Goal: Ask a question: Seek information or help from site administrators or community

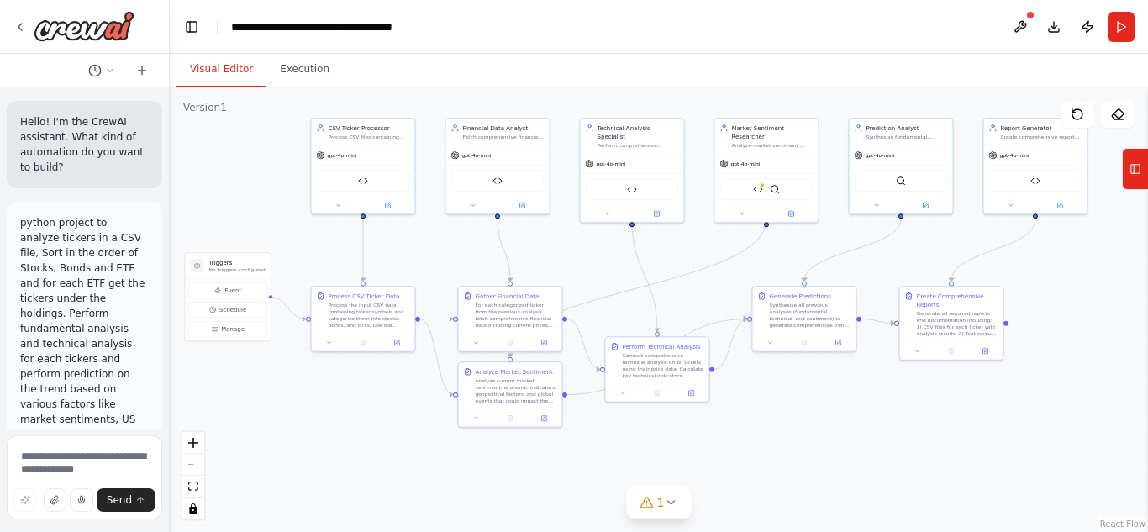
scroll to position [10573, 0]
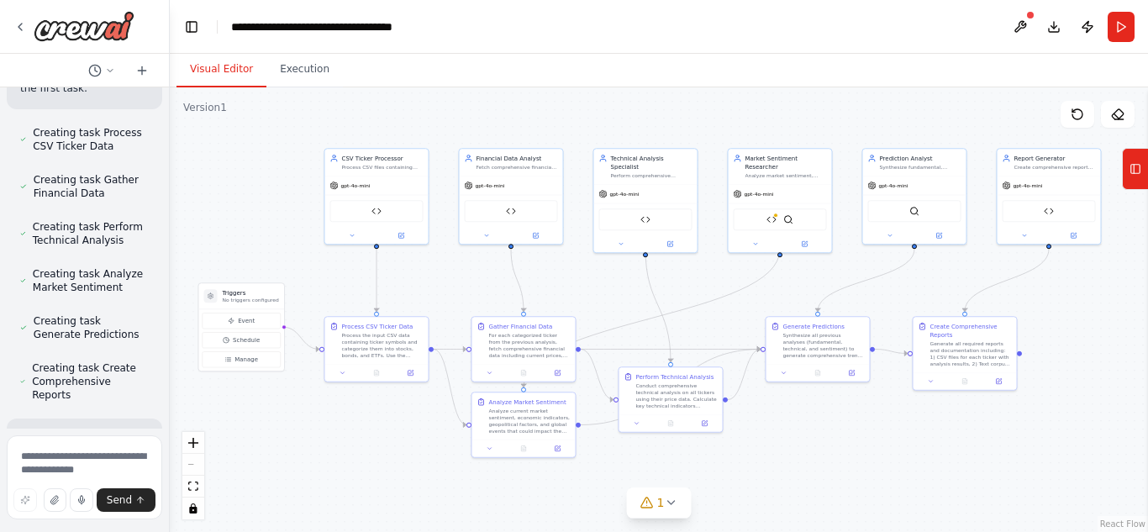
drag, startPoint x: 392, startPoint y: 150, endPoint x: 406, endPoint y: 180, distance: 33.1
click at [406, 180] on div ".deletable-edge-delete-btn { width: 20px; height: 20px; border: 0px solid #ffff…" at bounding box center [659, 309] width 978 height 444
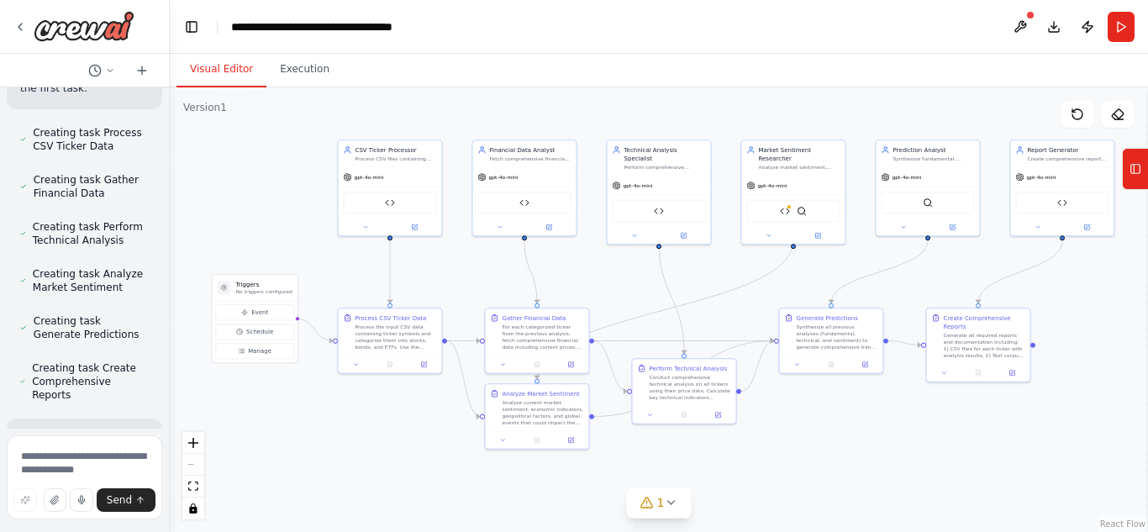
drag, startPoint x: 398, startPoint y: 197, endPoint x: 412, endPoint y: 189, distance: 15.9
click at [412, 189] on div ".deletable-edge-delete-btn { width: 20px; height: 20px; border: 0px solid #ffff…" at bounding box center [659, 309] width 978 height 444
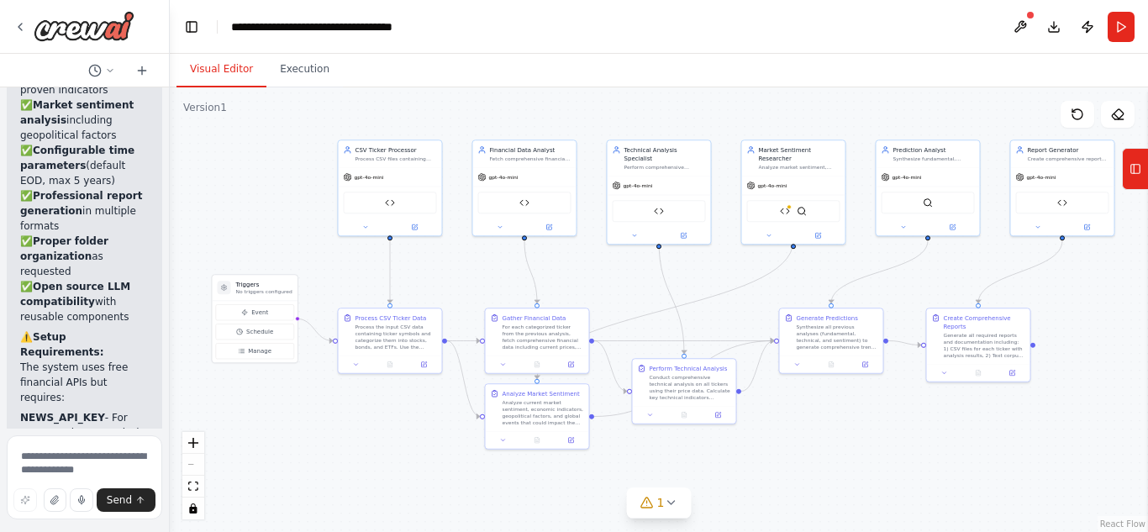
scroll to position [12555, 0]
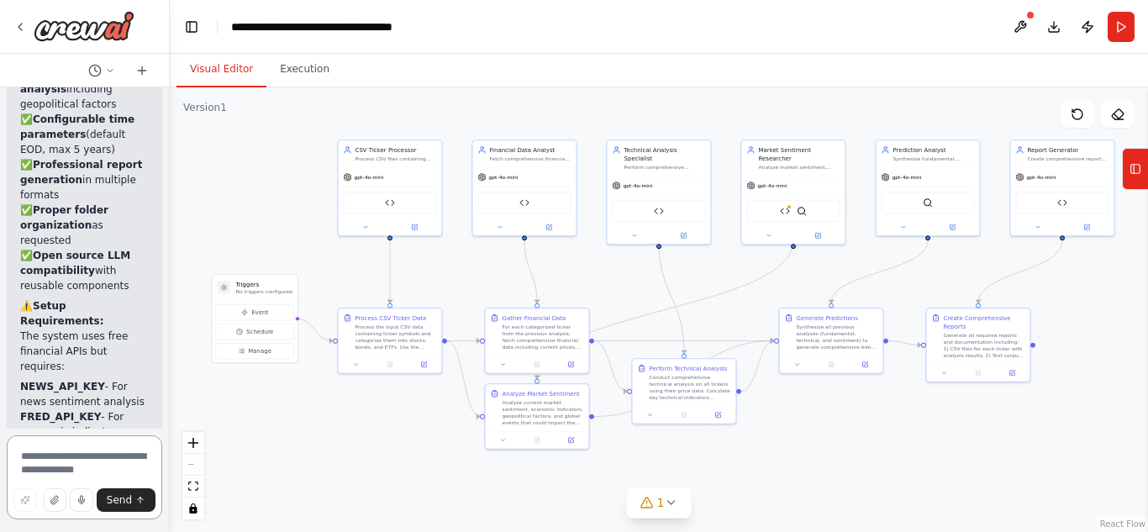
click at [74, 468] on textarea at bounding box center [84, 477] width 155 height 84
type textarea "***"
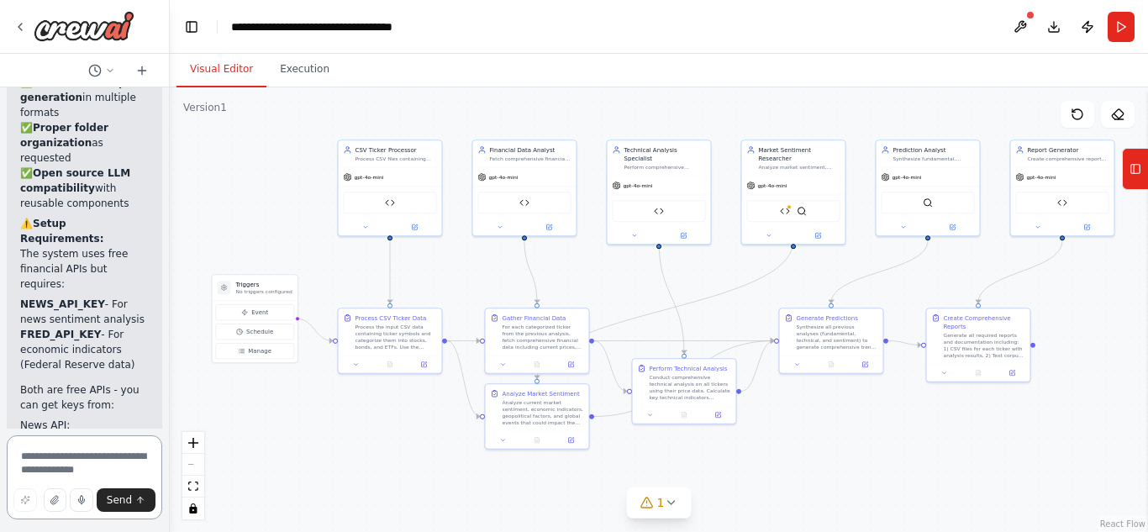
click at [71, 461] on textarea at bounding box center [84, 477] width 155 height 84
click at [67, 463] on textarea at bounding box center [84, 477] width 155 height 84
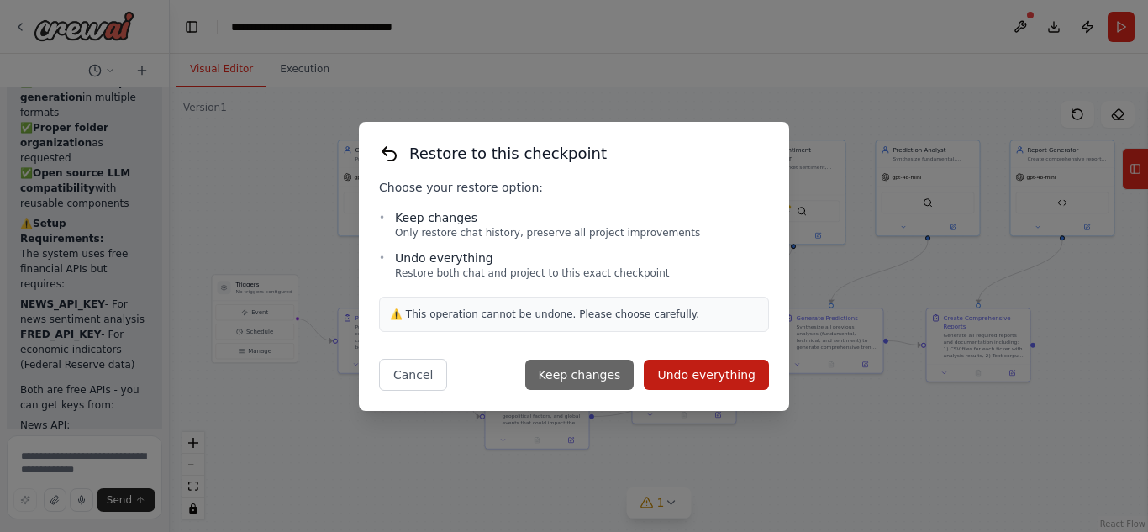
click at [613, 377] on button "Keep changes" at bounding box center [579, 375] width 109 height 30
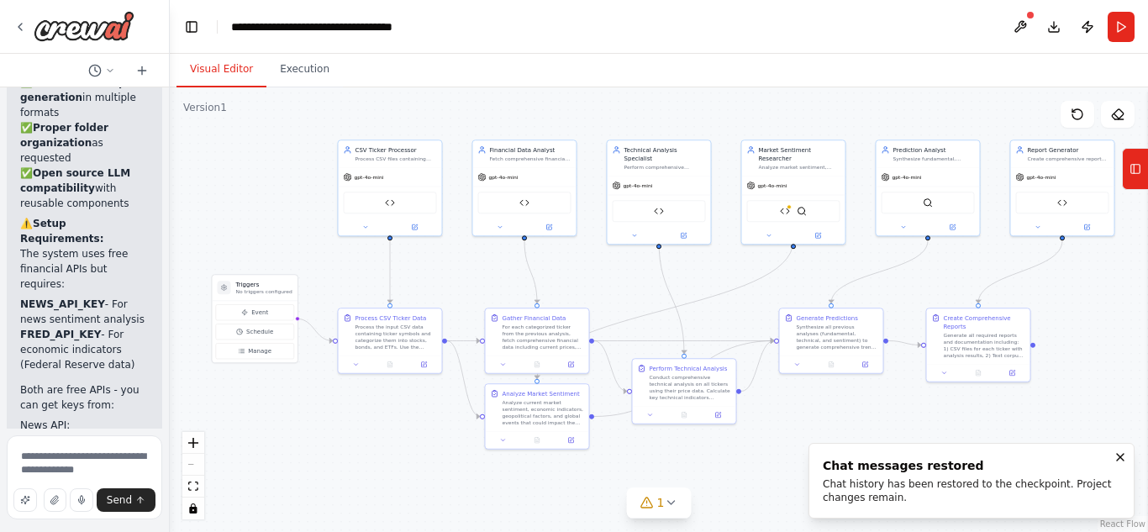
scroll to position [12555, 0]
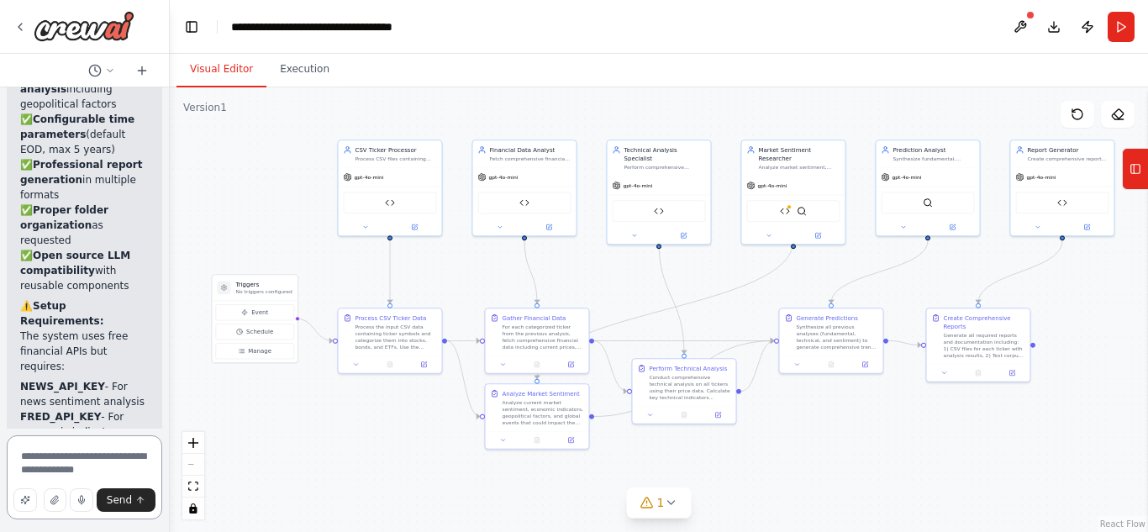
drag, startPoint x: 45, startPoint y: 458, endPoint x: 8, endPoint y: 457, distance: 37.0
click at [8, 457] on textarea "***" at bounding box center [84, 477] width 155 height 84
type textarea "**********"
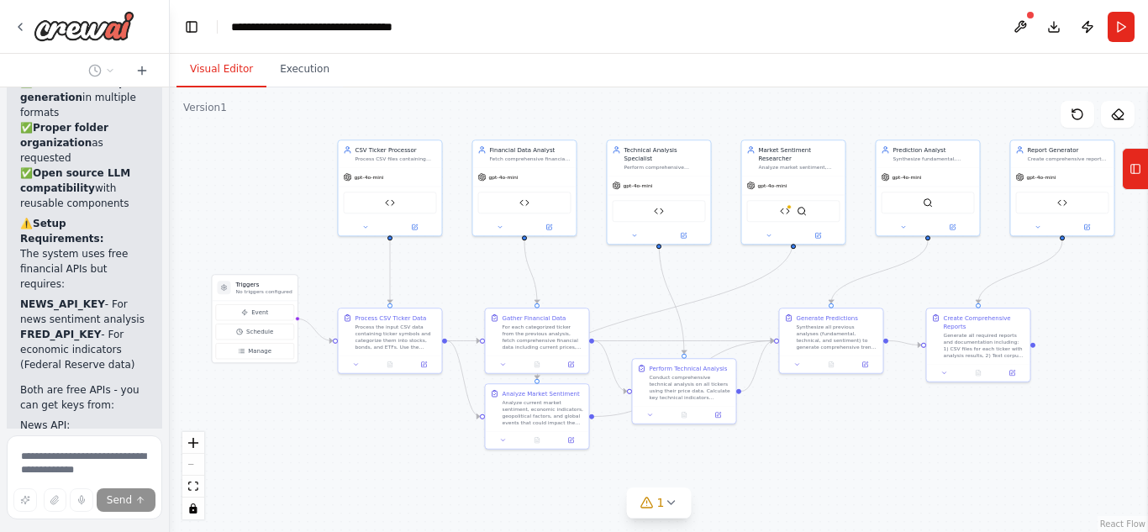
scroll to position [12637, 0]
click at [165, 411] on div at bounding box center [166, 266] width 7 height 532
click at [84, 457] on textarea at bounding box center [84, 477] width 155 height 84
type textarea "**********"
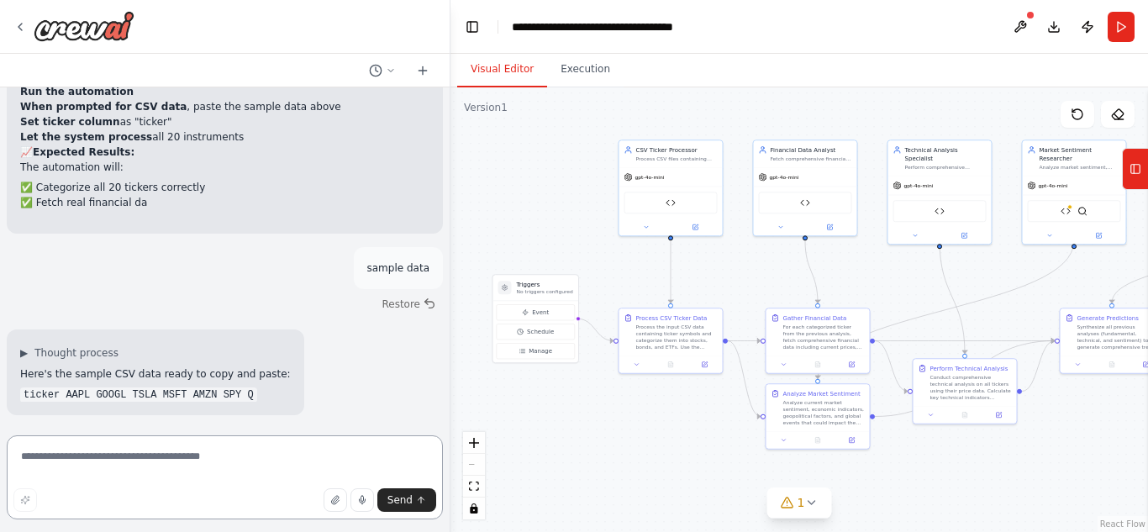
scroll to position [6379, 0]
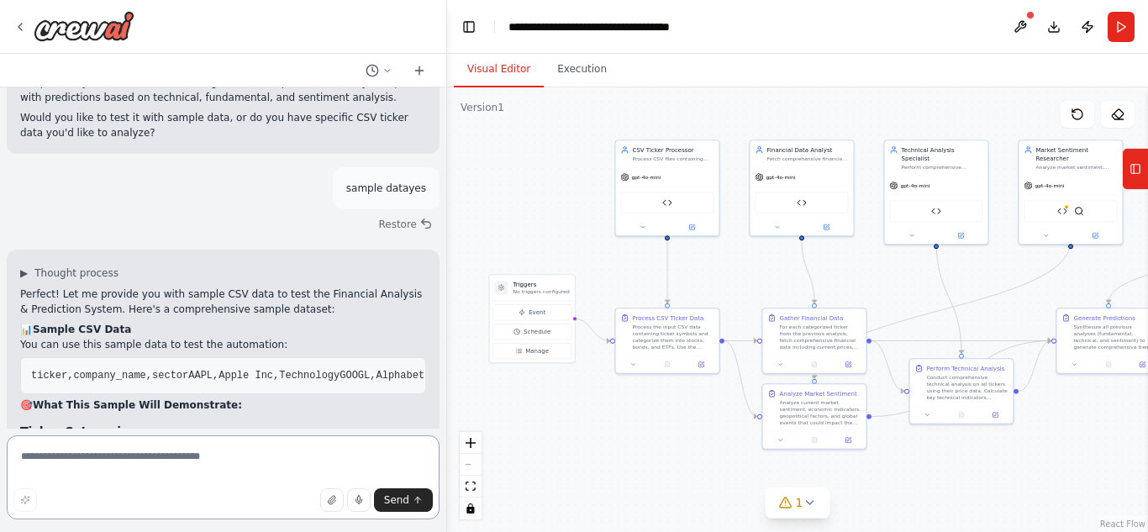
drag, startPoint x: 166, startPoint y: 169, endPoint x: 447, endPoint y: 155, distance: 280.9
click at [447, 155] on div "Hello! I'm the CrewAI assistant. What kind of automation do you want to build? …" at bounding box center [574, 266] width 1148 height 532
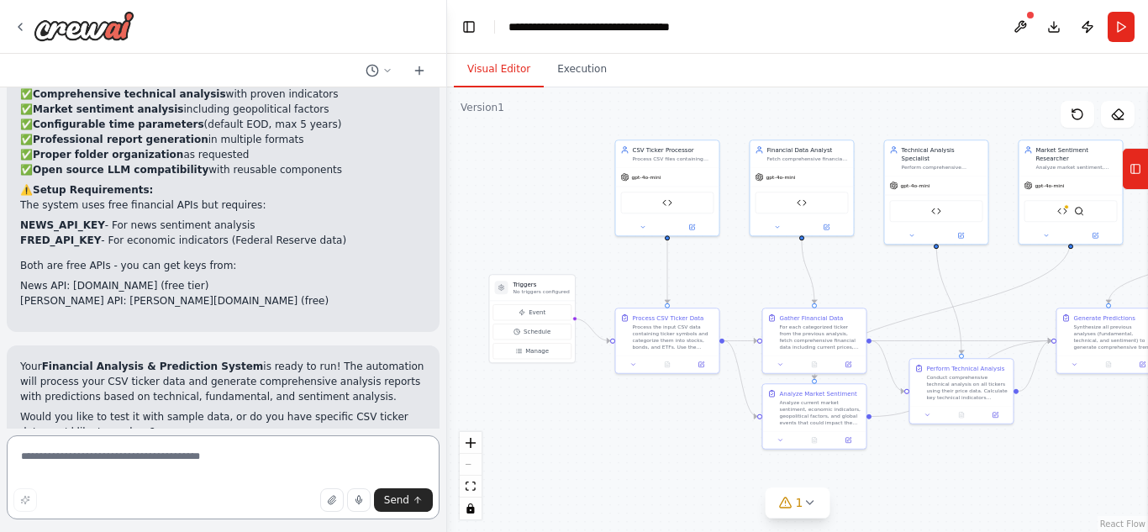
click at [440, 358] on div at bounding box center [443, 266] width 7 height 532
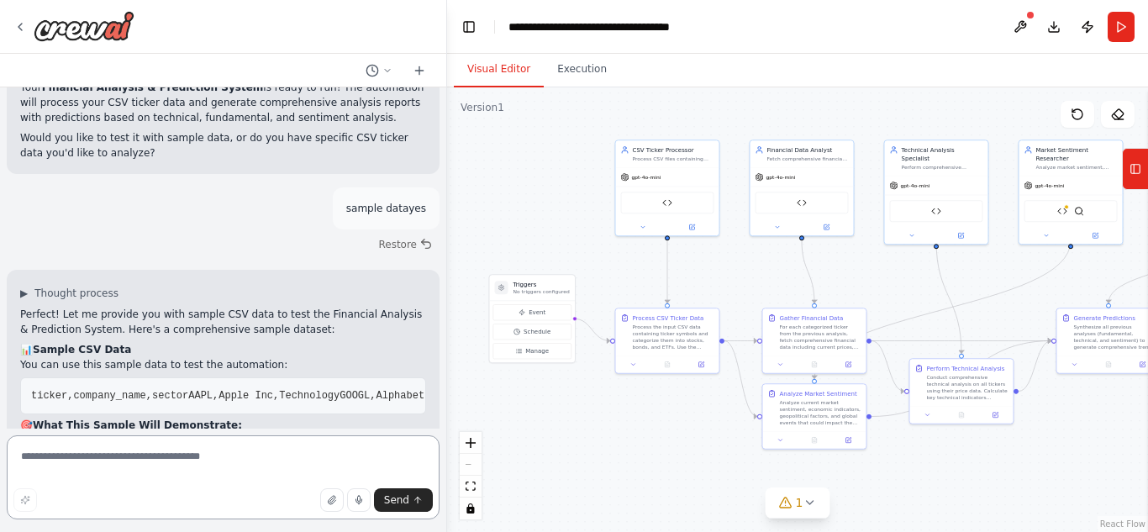
scroll to position [6059, 0]
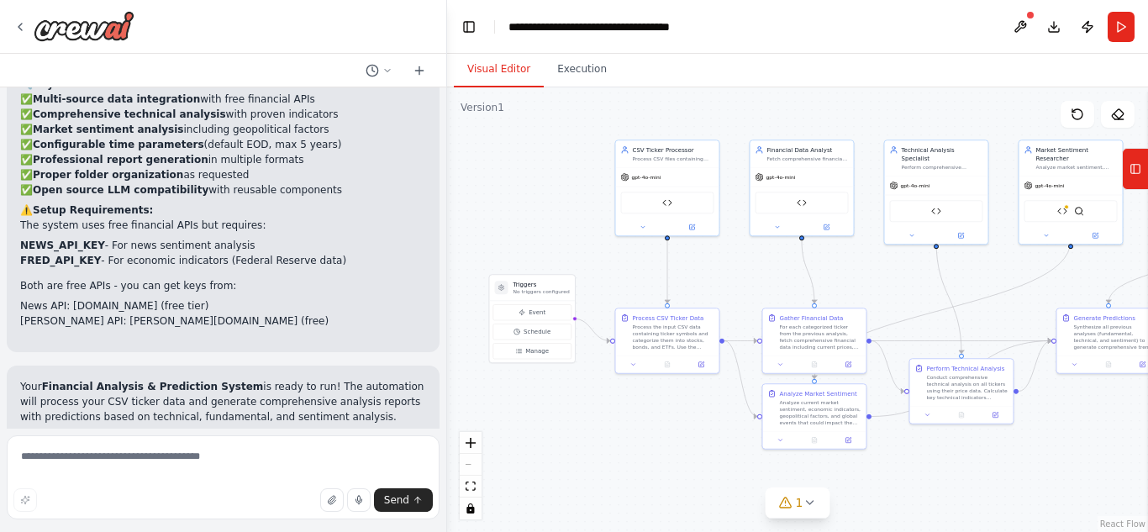
click at [0, 296] on button "Toggle Sidebar" at bounding box center [-1, 266] width 13 height 532
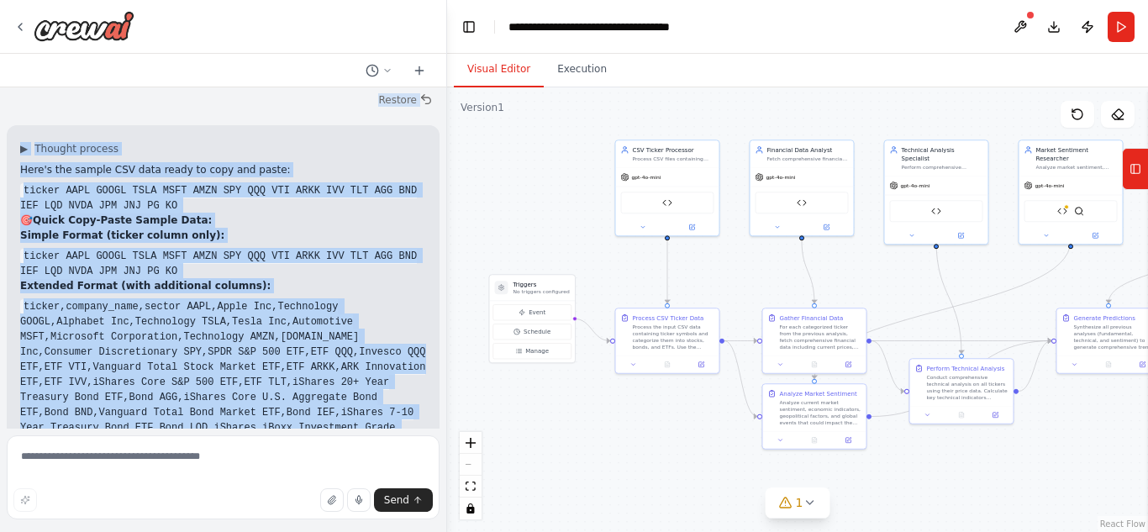
scroll to position [7449, 0]
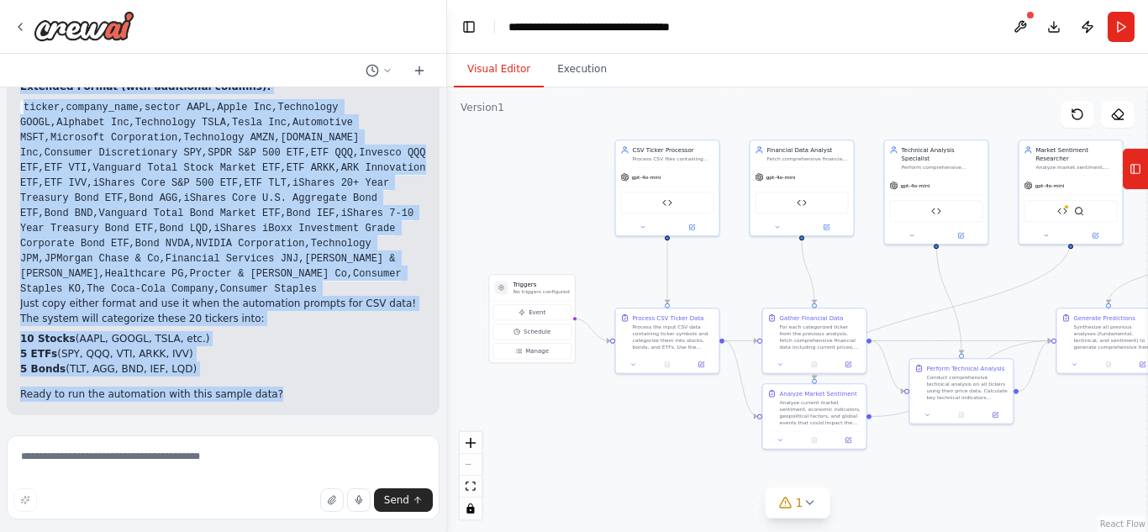
drag, startPoint x: 92, startPoint y: 286, endPoint x: 355, endPoint y: 394, distance: 283.3
click at [355, 394] on div "Hello! I'm the CrewAI assistant. What kind of automation do you want to build? …" at bounding box center [223, 257] width 446 height 341
copy div "lorem Ipsumdo! Sit am consect adi elit seddoe TEM inci ut labo etd Magnaaliq En…"
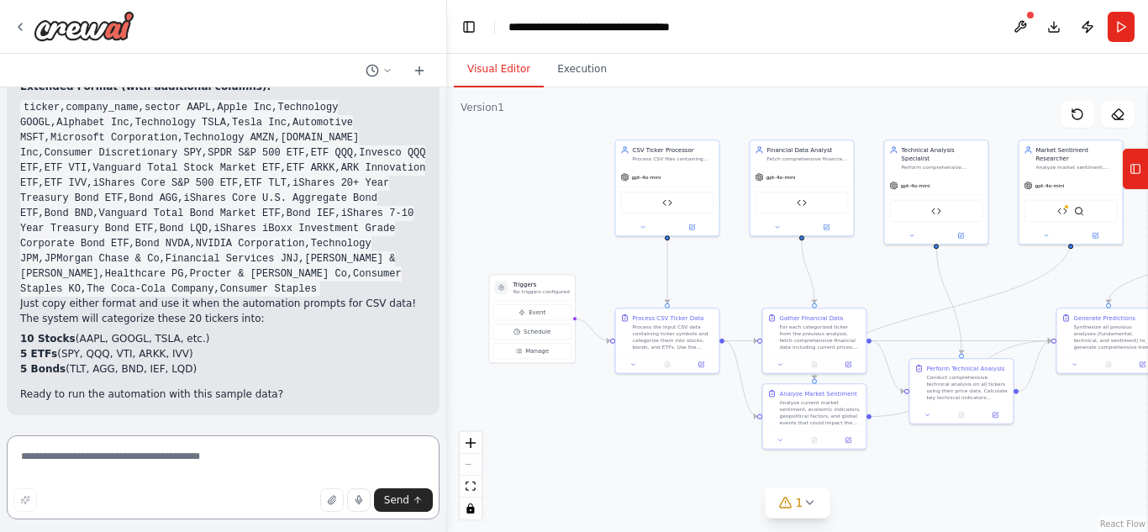
click at [286, 473] on textarea at bounding box center [223, 477] width 433 height 84
click at [150, 449] on textarea at bounding box center [223, 477] width 433 height 84
type textarea "**********"
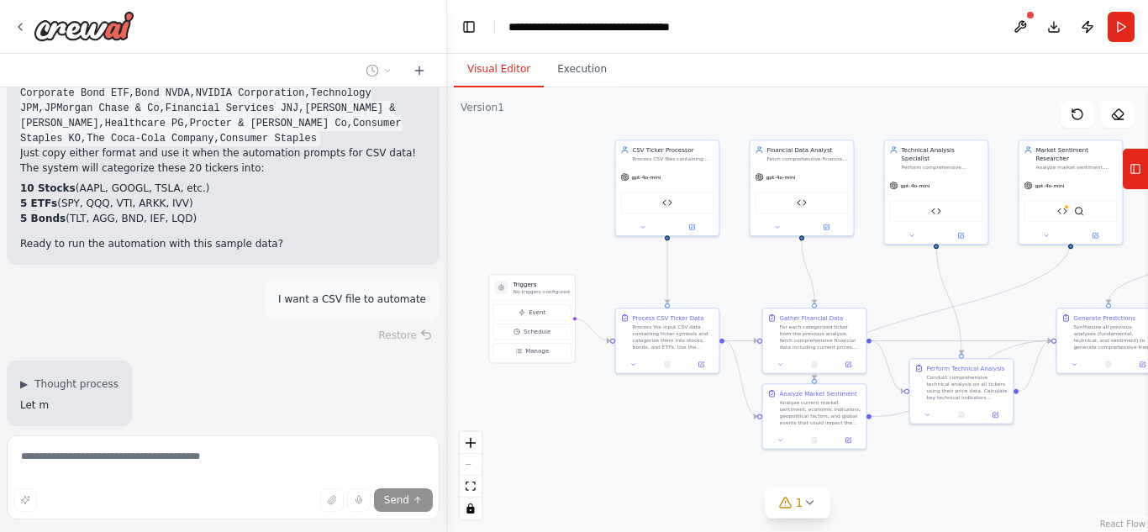
scroll to position [7660, 0]
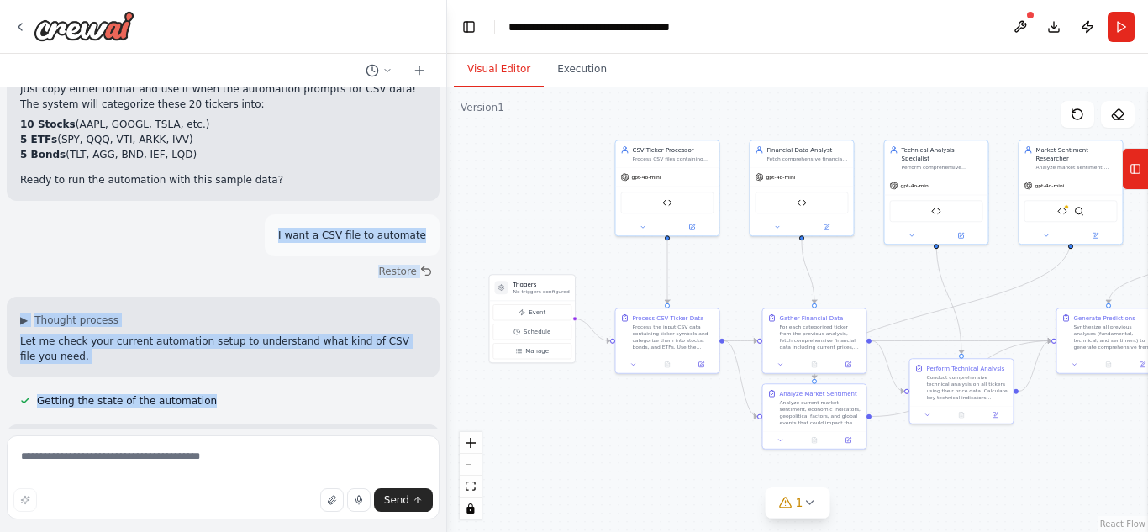
drag, startPoint x: 283, startPoint y: 239, endPoint x: 339, endPoint y: 396, distance: 166.1
click at [339, 396] on div "Hello! I'm the CrewAI assistant. What kind of automation do you want to build? …" at bounding box center [223, 257] width 446 height 341
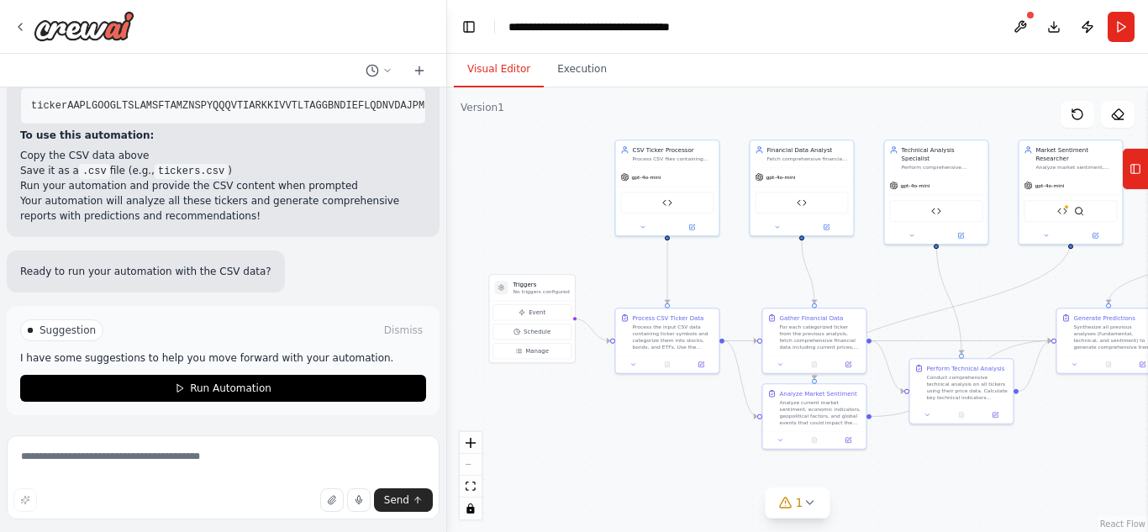
scroll to position [8951, 0]
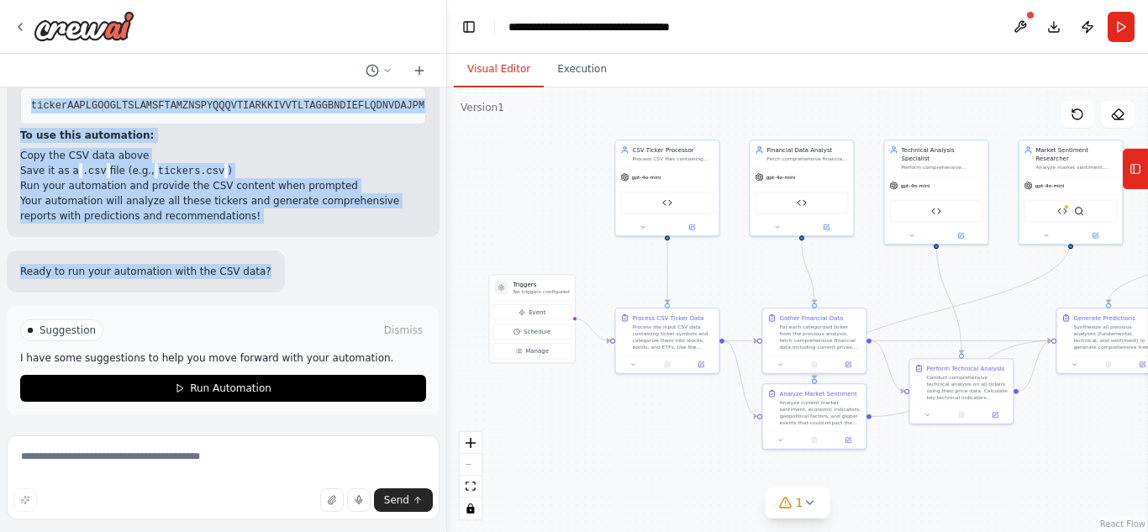
copy div "L ipsu d SIT amet co adipisci Elitsed ▶ Doeiusm tempori Utl et dolor magn aliqu…"
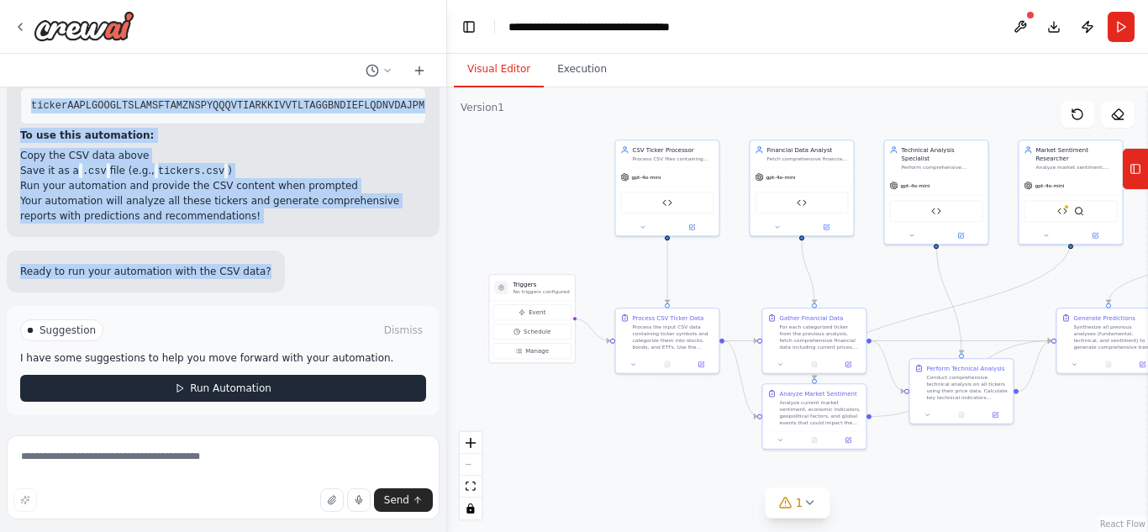
click at [220, 388] on span "Run Automation" at bounding box center [230, 387] width 81 height 13
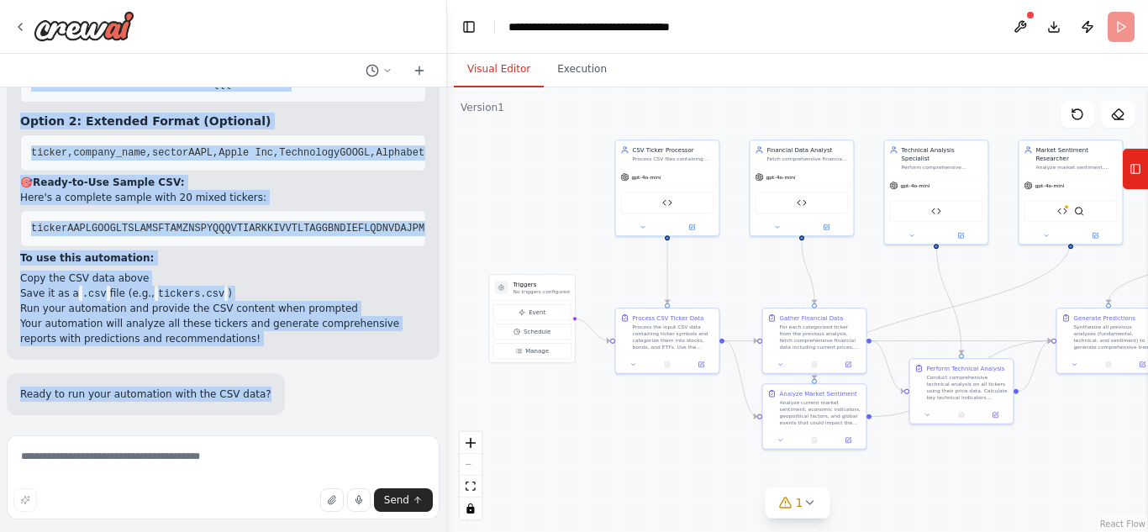
scroll to position [8828, 0]
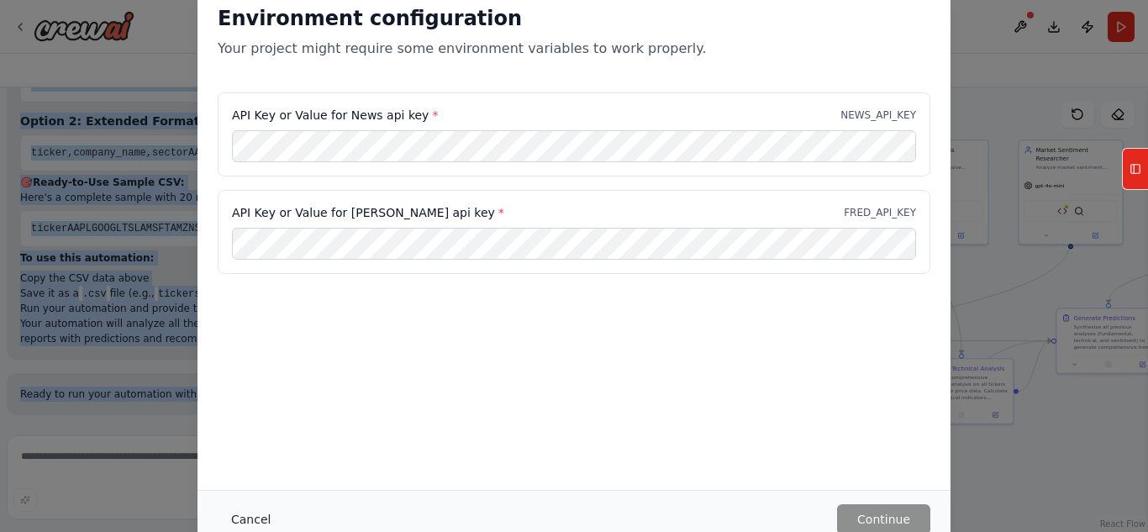
click at [244, 515] on button "Cancel" at bounding box center [251, 519] width 66 height 30
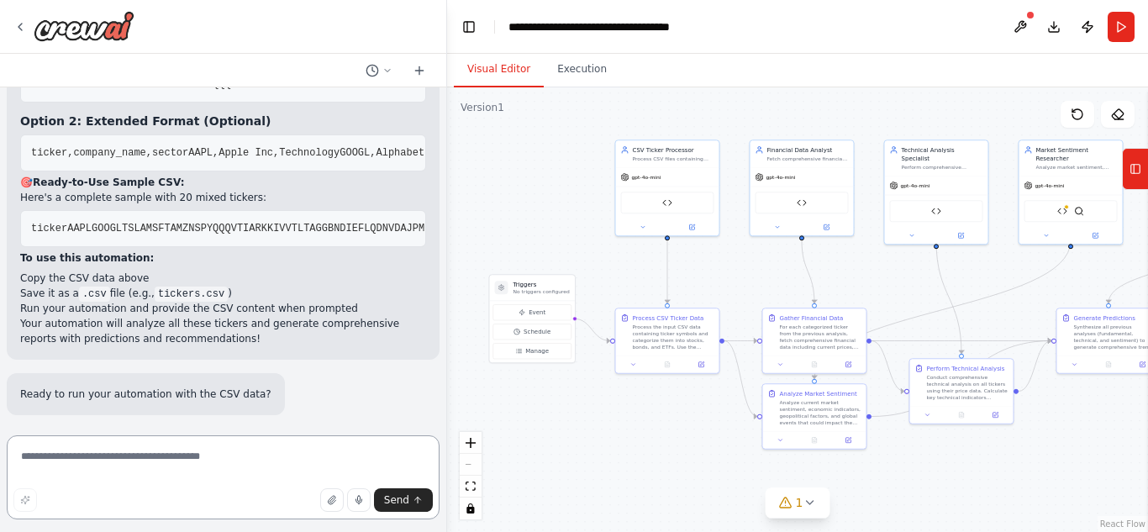
click at [204, 459] on textarea at bounding box center [223, 477] width 433 height 84
type textarea "***"
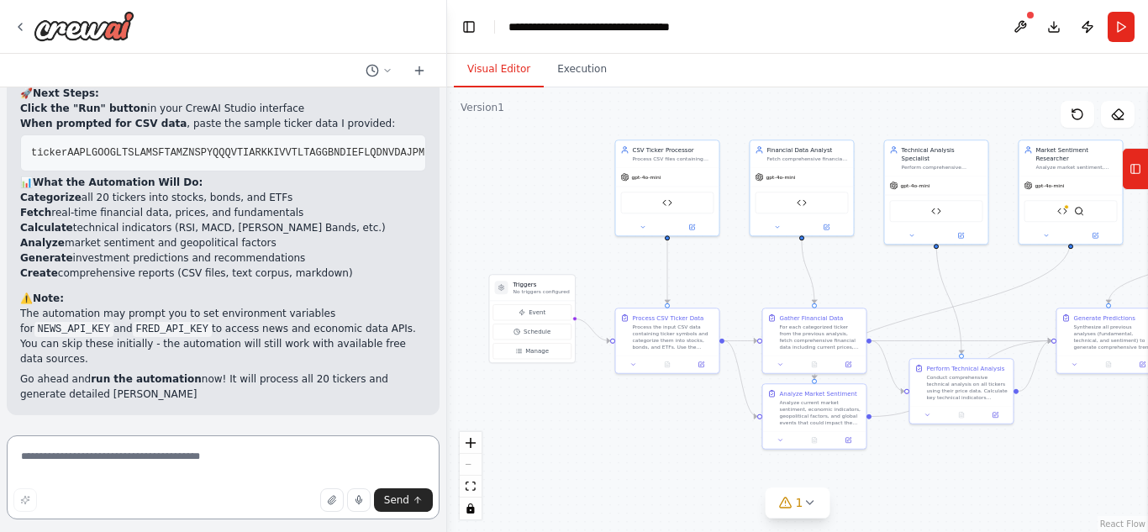
scroll to position [9598, 0]
drag, startPoint x: 0, startPoint y: 194, endPoint x: 212, endPoint y: 265, distance: 223.1
click at [212, 265] on div "Hello! I'm the CrewAI assistant. What kind of automation do you want to build? …" at bounding box center [223, 266] width 447 height 532
drag, startPoint x: 180, startPoint y: 401, endPoint x: 9, endPoint y: 189, distance: 271.8
click at [9, 189] on div "▶ Thought process Perfect! Your Financial Analysis & Prediction System automati…" at bounding box center [223, 214] width 433 height 402
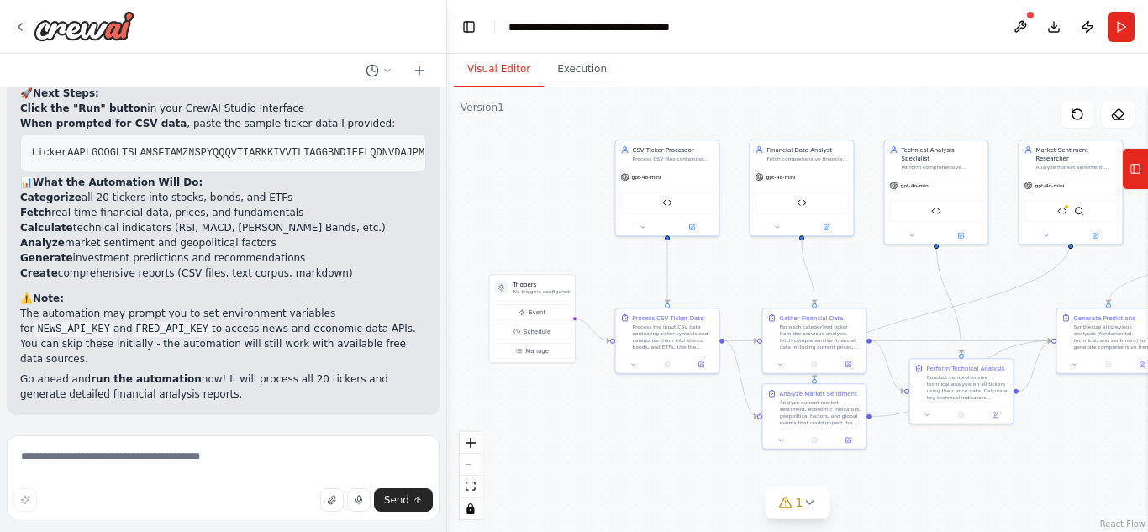
copy div "📊 What the Automation Will Do: Categorize all 20 tickers into stocks, bonds, an…"
click at [9, 189] on div "▶ Thought process Perfect! Your Financial Analysis & Prediction System automati…" at bounding box center [223, 214] width 433 height 402
click at [1077, 115] on icon at bounding box center [1076, 114] width 13 height 13
click at [574, 71] on button "Execution" at bounding box center [582, 69] width 76 height 35
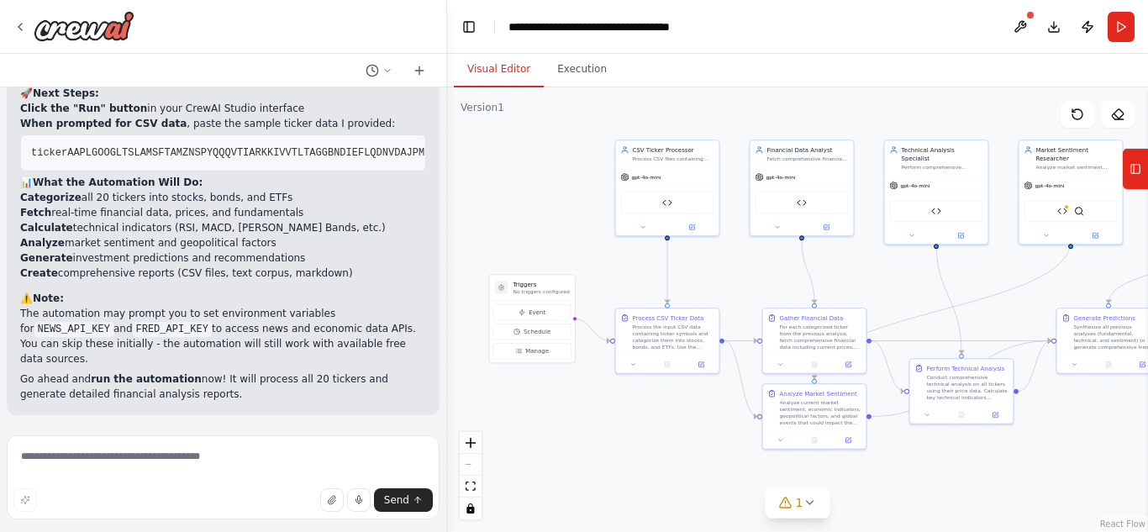
click at [488, 64] on button "Visual Editor" at bounding box center [499, 69] width 90 height 35
click at [1054, 23] on button "Download" at bounding box center [1053, 27] width 27 height 30
click at [113, 467] on textarea at bounding box center [223, 477] width 433 height 84
type textarea "**********"
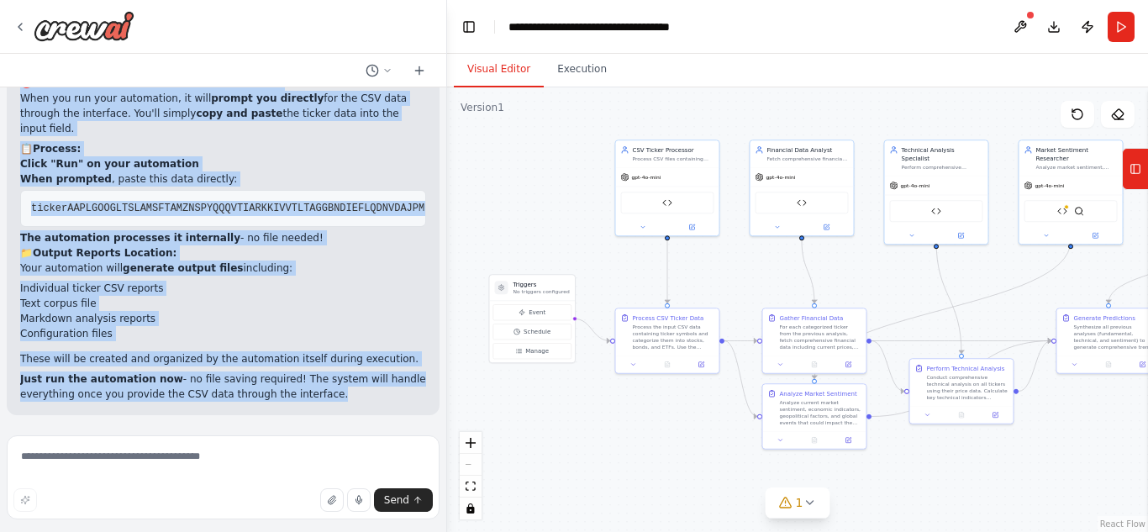
scroll to position [10377, 0]
drag, startPoint x: 17, startPoint y: 242, endPoint x: 331, endPoint y: 410, distance: 356.3
click at [331, 410] on div "▶ Thought process You don't need to save the CSV file anywhere! 🎯 How CrewAI Au…" at bounding box center [223, 216] width 433 height 397
copy div "You don't need to save the CSV file anywhere! 🎯 How CrewAI Automations Handle C…"
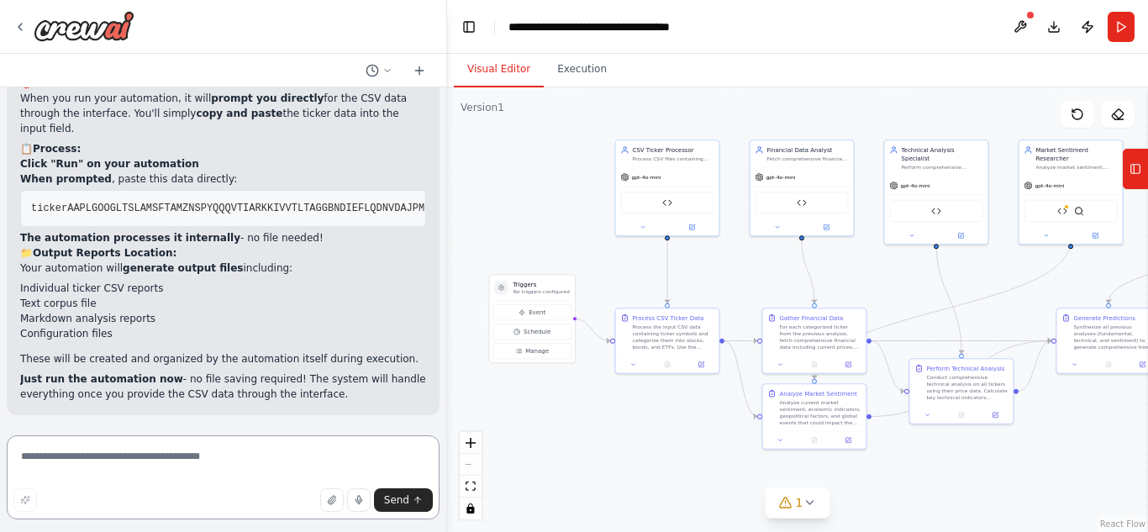
click at [157, 459] on textarea at bounding box center [223, 477] width 433 height 84
type textarea "**********"
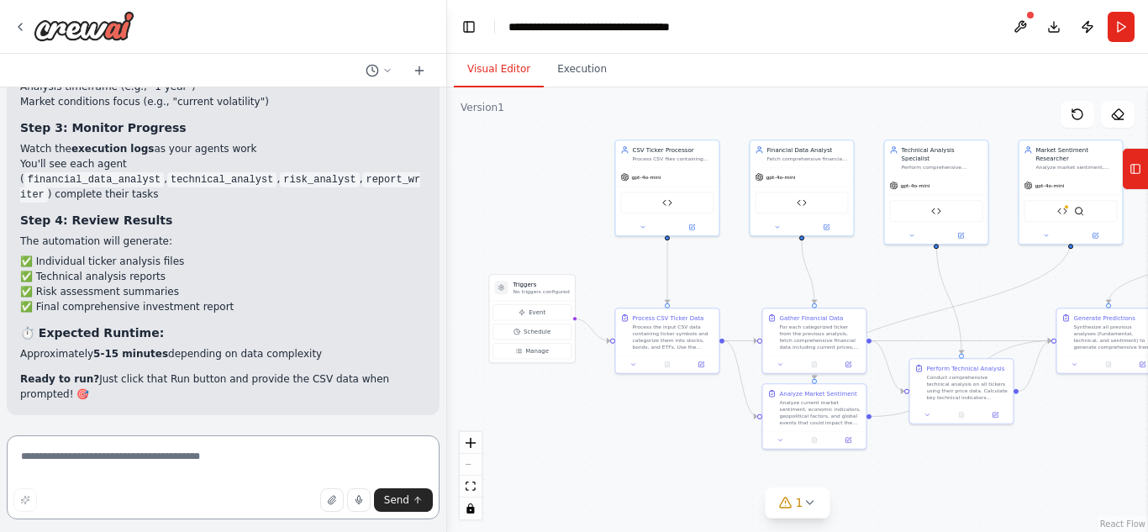
scroll to position [10730, 0]
drag, startPoint x: 6, startPoint y: 203, endPoint x: 126, endPoint y: 300, distance: 154.2
click at [126, 300] on div "Hello! I'm the CrewAI assistant. What kind of automation do you want to build? …" at bounding box center [223, 266] width 447 height 532
drag, startPoint x: 0, startPoint y: 170, endPoint x: 134, endPoint y: 265, distance: 164.6
click at [134, 265] on div "Hello! I'm the CrewAI assistant. What kind of automation do you want to build? …" at bounding box center [223, 266] width 447 height 532
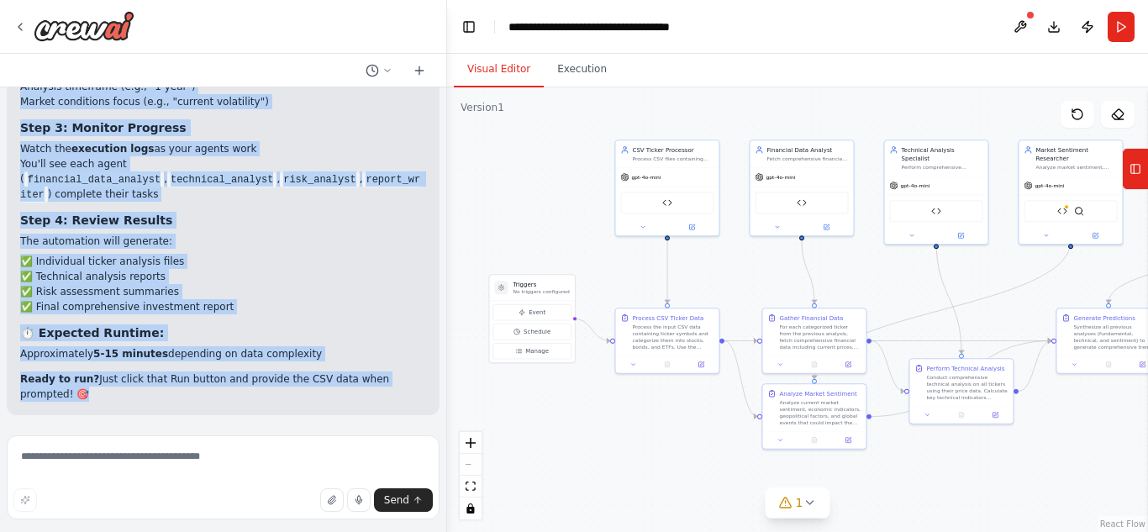
scroll to position [11328, 0]
drag, startPoint x: 37, startPoint y: 147, endPoint x: 394, endPoint y: 398, distance: 436.5
click at [394, 398] on div "Hello! I'm the CrewAI assistant. What kind of automation do you want to build? …" at bounding box center [223, 257] width 446 height 341
copy div "Loremip dolorsi 🚀 Ame co Adi Elit Seddoeiusm: Temp 0: Incid utl "Etd" Magnaa En…"
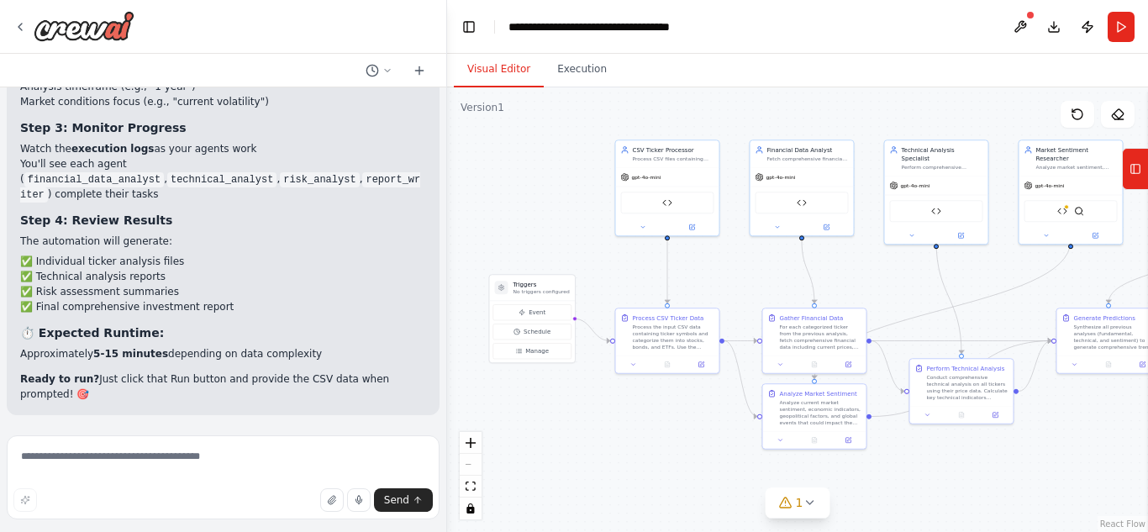
click at [950, 52] on header "**********" at bounding box center [797, 27] width 701 height 54
click at [1129, 22] on button "Run" at bounding box center [1120, 27] width 27 height 30
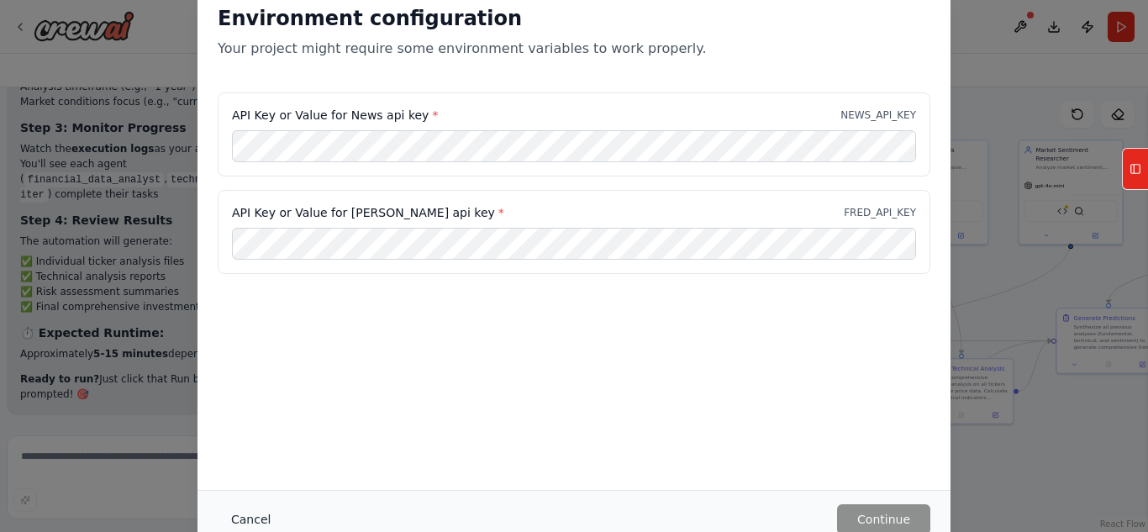
click at [244, 507] on button "Cancel" at bounding box center [251, 519] width 66 height 30
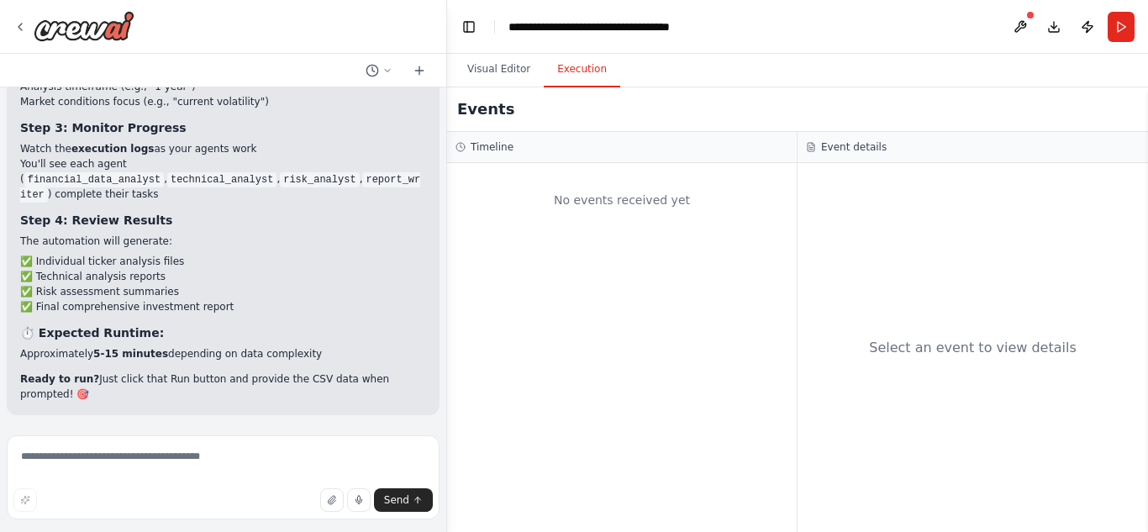
click at [580, 65] on button "Execution" at bounding box center [582, 69] width 76 height 35
click at [440, 395] on div at bounding box center [443, 266] width 7 height 532
click at [443, 395] on div at bounding box center [443, 266] width 7 height 532
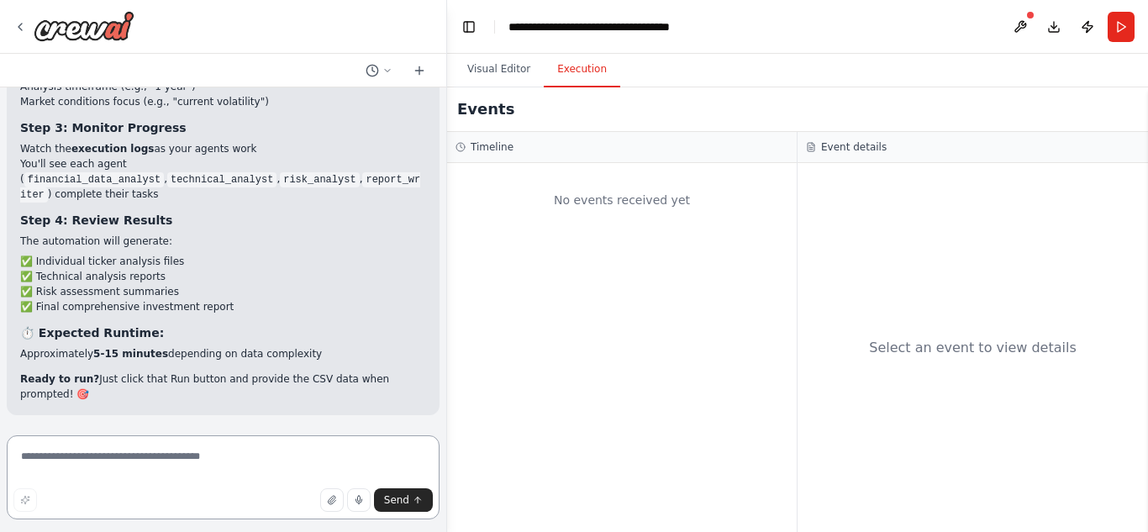
click at [222, 486] on textarea at bounding box center [223, 477] width 433 height 84
paste textarea "**********"
drag, startPoint x: 60, startPoint y: 456, endPoint x: 204, endPoint y: 459, distance: 144.5
click at [204, 459] on textarea "**********" at bounding box center [223, 477] width 433 height 84
click at [201, 458] on textarea "**********" at bounding box center [223, 477] width 433 height 84
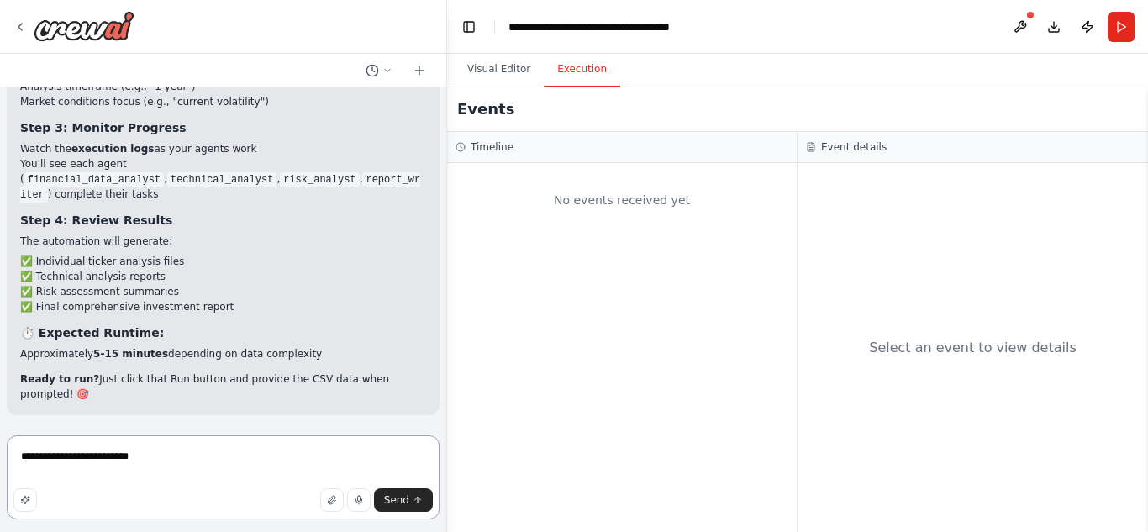
paste textarea "**********"
click at [124, 455] on textarea "**********" at bounding box center [223, 477] width 433 height 84
click at [278, 460] on textarea "**********" at bounding box center [223, 477] width 433 height 84
type textarea "**********"
click at [391, 505] on span "Send" at bounding box center [396, 499] width 25 height 13
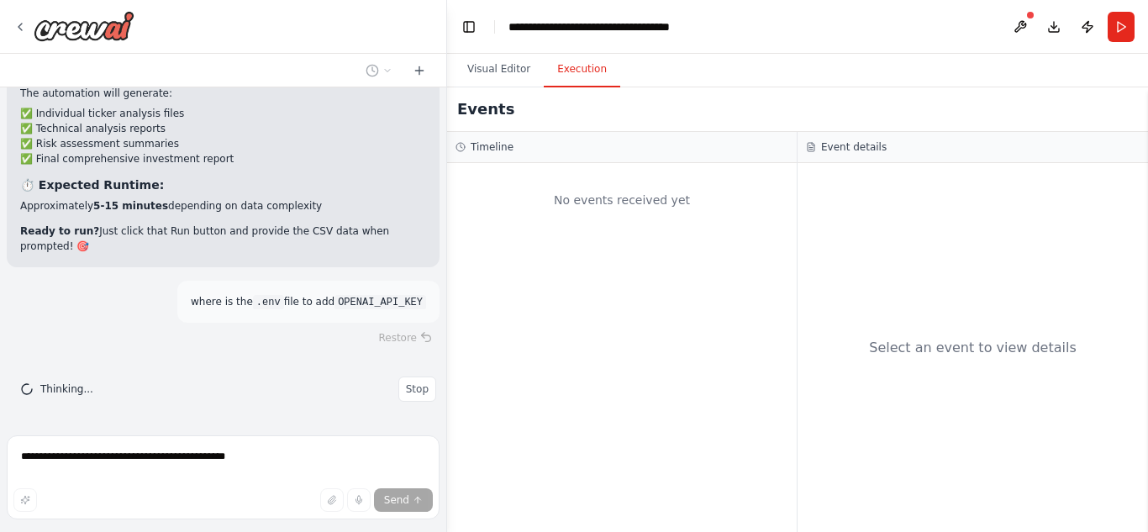
scroll to position [11410, 0]
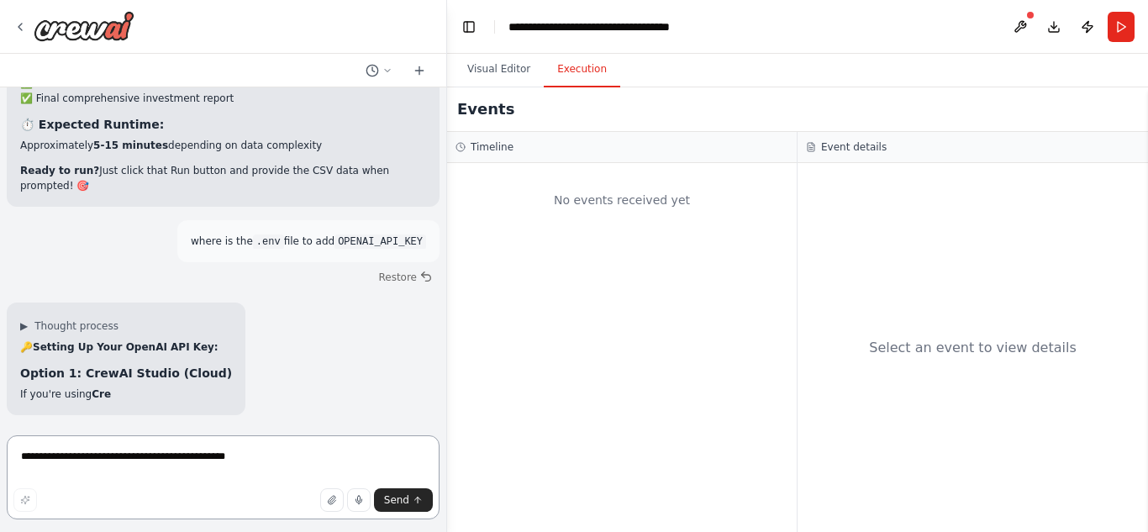
drag, startPoint x: 192, startPoint y: 366, endPoint x: 411, endPoint y: 370, distance: 219.3
click at [411, 262] on div "where is the .env file to add OPENAI_API_KEY" at bounding box center [308, 241] width 262 height 42
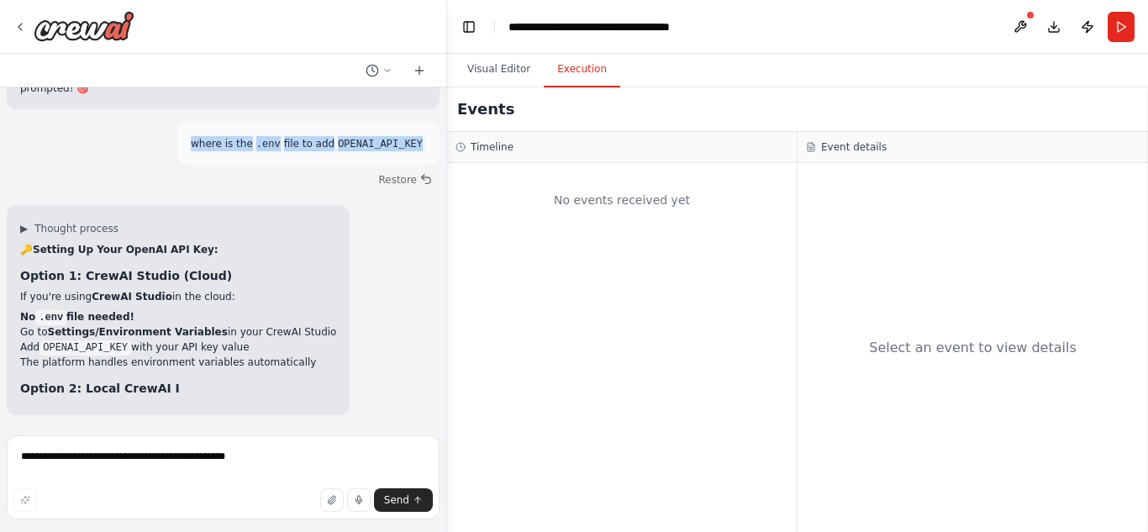
drag, startPoint x: 411, startPoint y: 370, endPoint x: 191, endPoint y: 369, distance: 220.1
click at [191, 165] on div "where is the .env file to add OPENAI_API_KEY" at bounding box center [308, 144] width 262 height 42
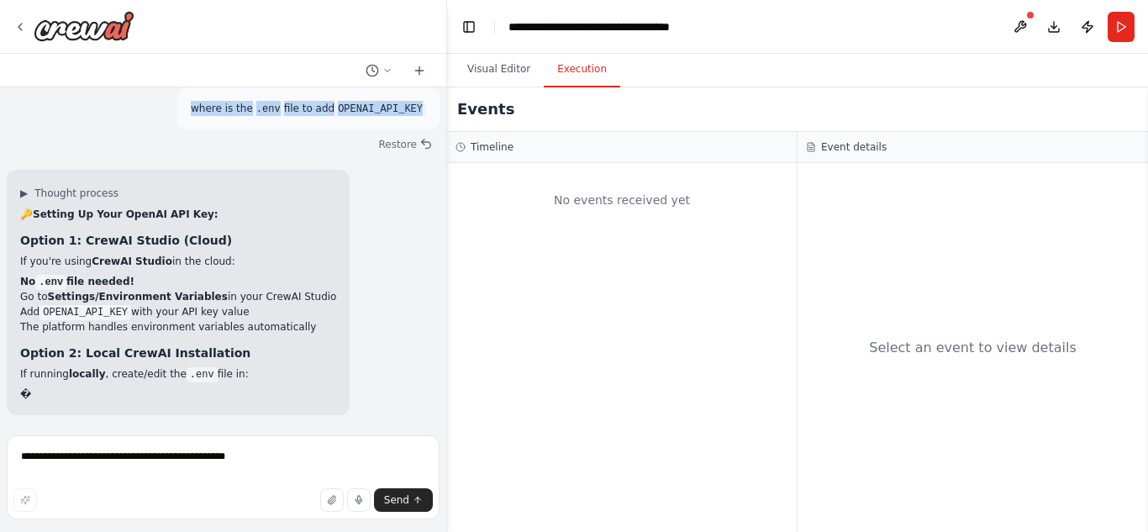
copy p "where is the .env file to add OPENAI_API_KEY"
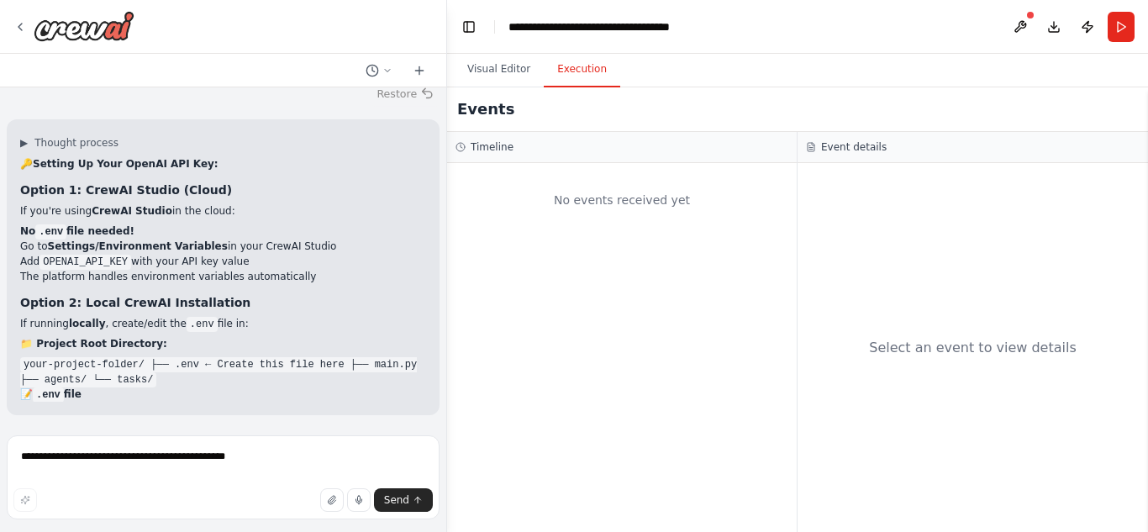
click at [398, 106] on button "Restore" at bounding box center [405, 93] width 71 height 24
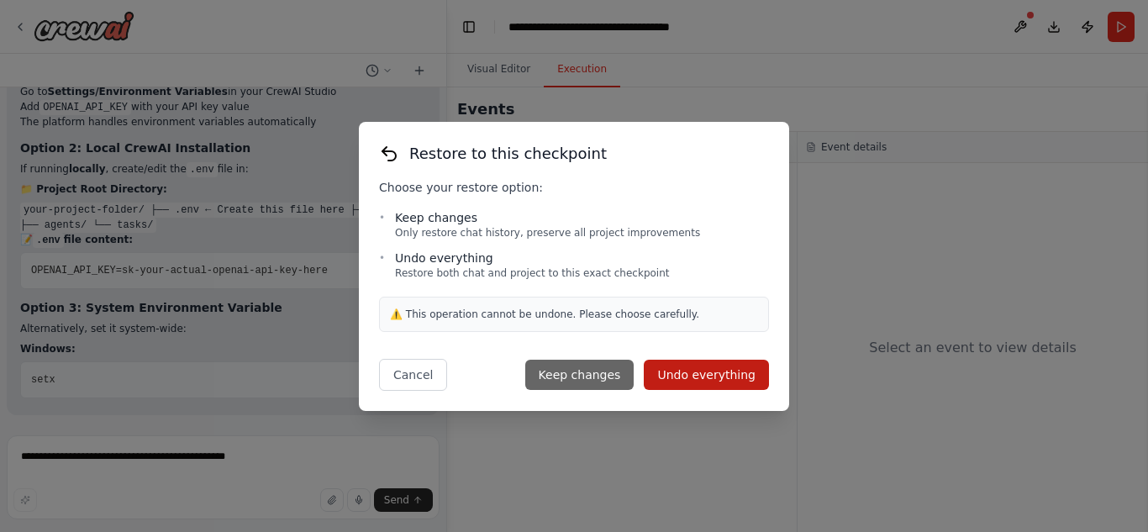
click at [602, 379] on button "Keep changes" at bounding box center [579, 375] width 109 height 30
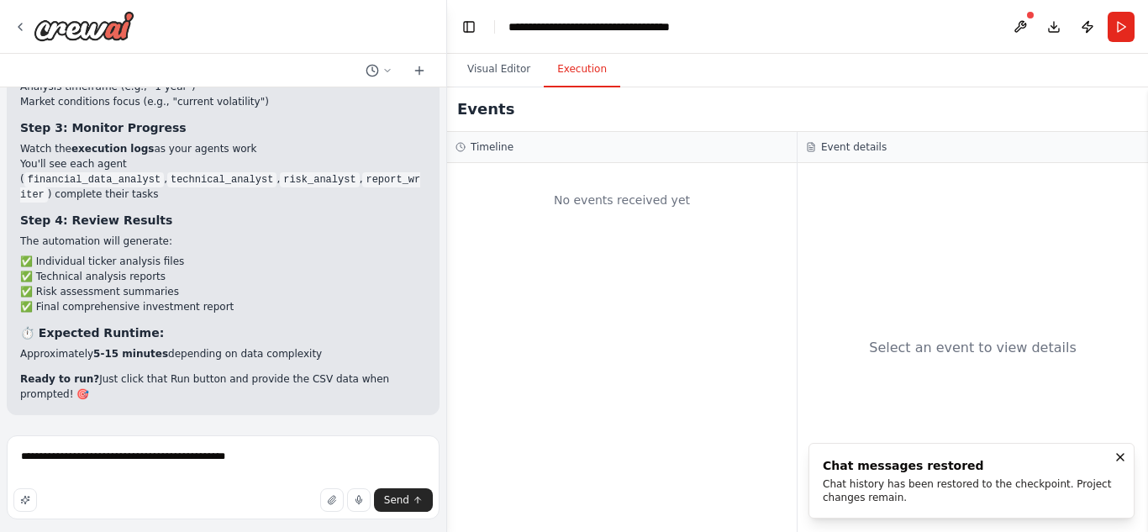
scroll to position [11328, 0]
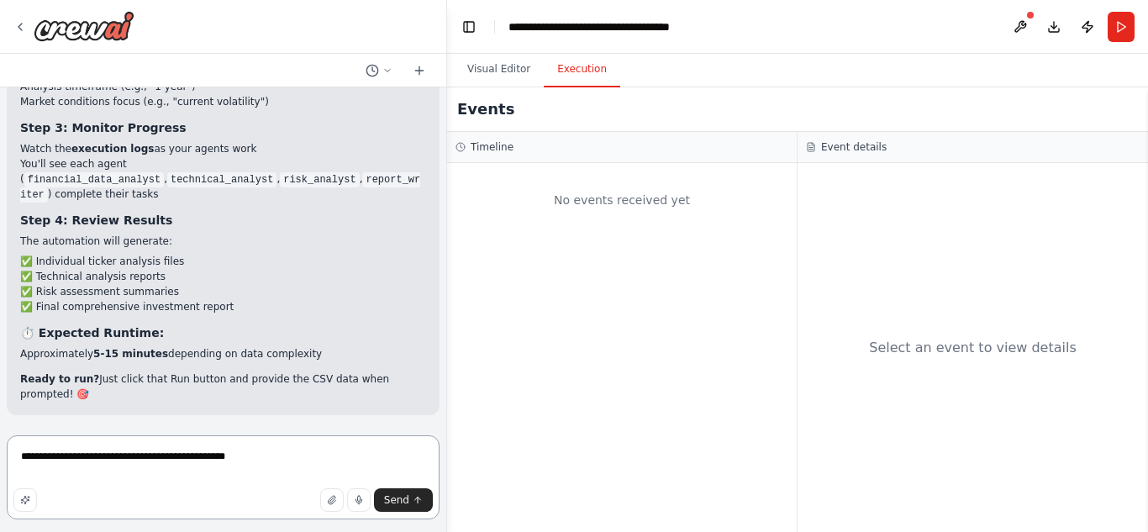
click at [249, 455] on textarea "**********" at bounding box center [223, 477] width 433 height 84
click at [402, 499] on span "Send" at bounding box center [396, 499] width 25 height 13
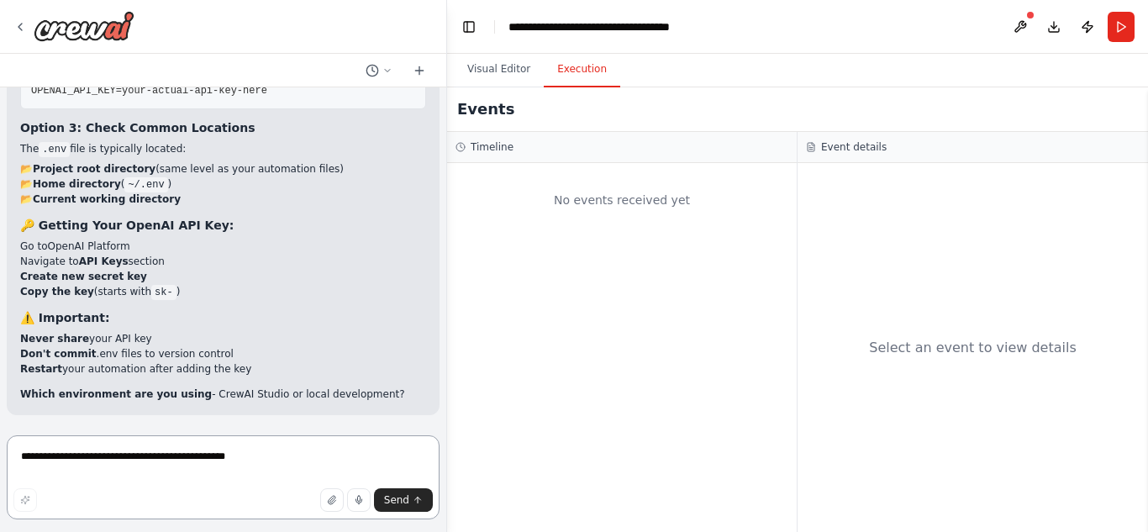
scroll to position [11501, 0]
drag, startPoint x: 0, startPoint y: 377, endPoint x: 144, endPoint y: 426, distance: 152.5
click at [144, 426] on div "Hello! I'm the CrewAI assistant. What kind of automation do you want to build? …" at bounding box center [223, 266] width 447 height 532
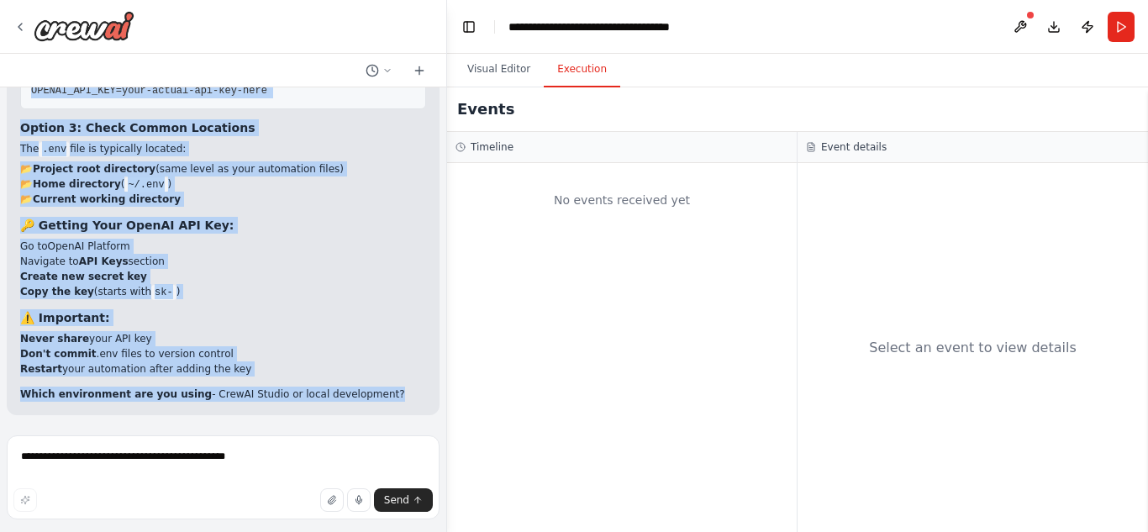
scroll to position [12099, 0]
drag, startPoint x: 87, startPoint y: 330, endPoint x: 370, endPoint y: 399, distance: 292.2
click at [370, 399] on div "Hello! I'm the CrewAI assistant. What kind of automation do you want to build? …" at bounding box center [223, 257] width 446 height 341
copy div "loremi 📁 Dolor si Ame Cons ADIPIS_ELI_SED: Doeius 6: TempOR Incidi Utlaboree (D…"
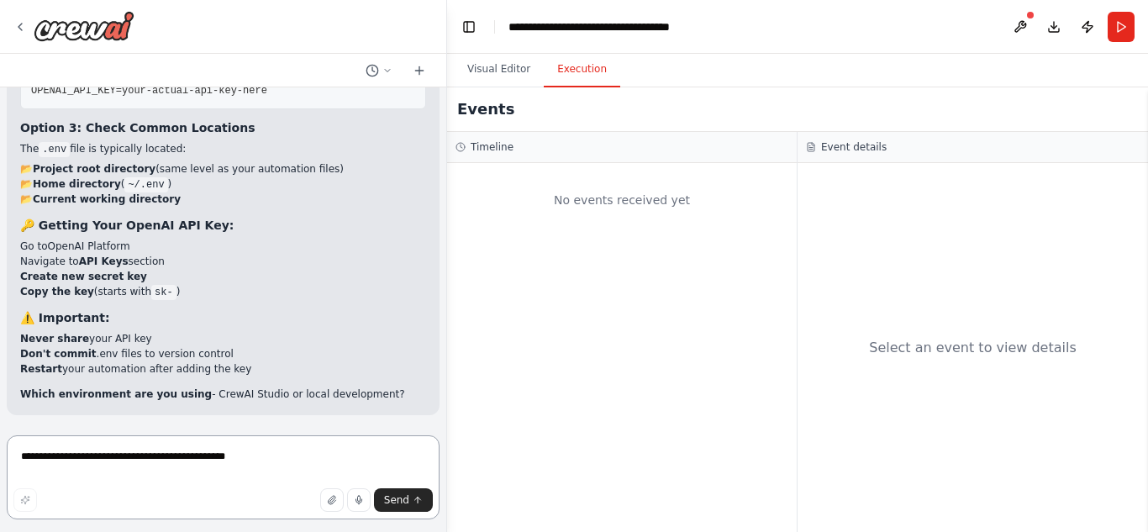
click at [144, 460] on textarea "**********" at bounding box center [223, 477] width 433 height 84
type textarea "**********"
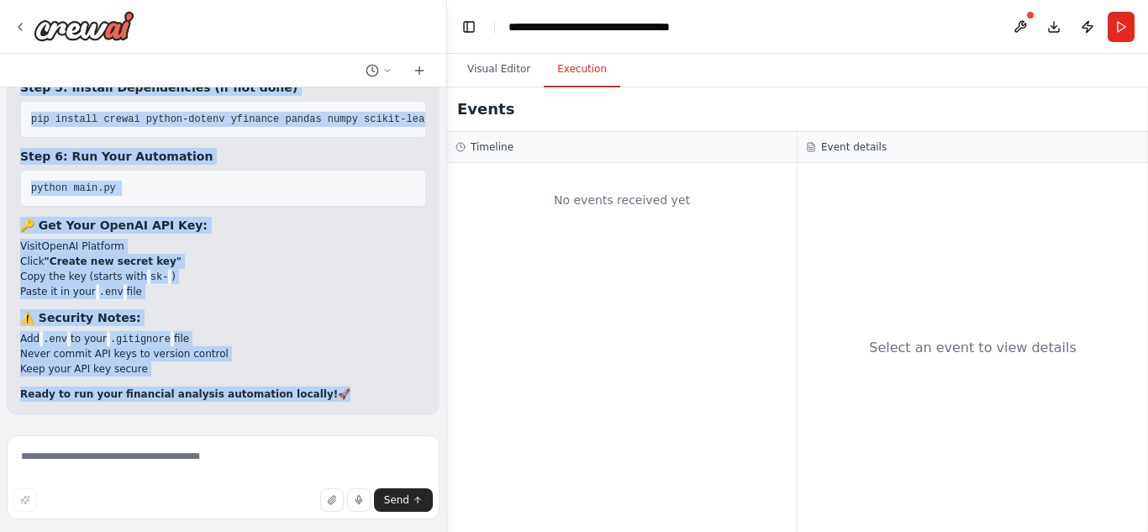
scroll to position [12913, 0]
drag, startPoint x: 38, startPoint y: 286, endPoint x: 320, endPoint y: 395, distance: 302.3
click at [320, 395] on div "Hello! I'm the CrewAI assistant. What kind of automation do you want to build? …" at bounding box center [223, 257] width 446 height 341
copy div "Loremip dolorsi 📁 Ametc Adipiscinge .sed Doei Tempo: Inci 4: Utlabore et Dolo M…"
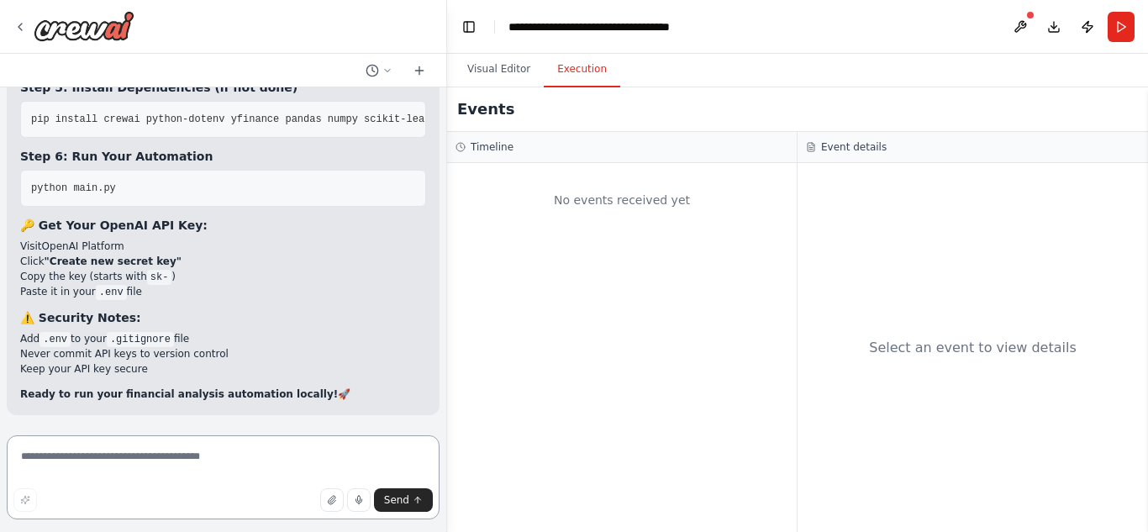
click at [328, 470] on textarea at bounding box center [223, 477] width 433 height 84
type textarea "***"
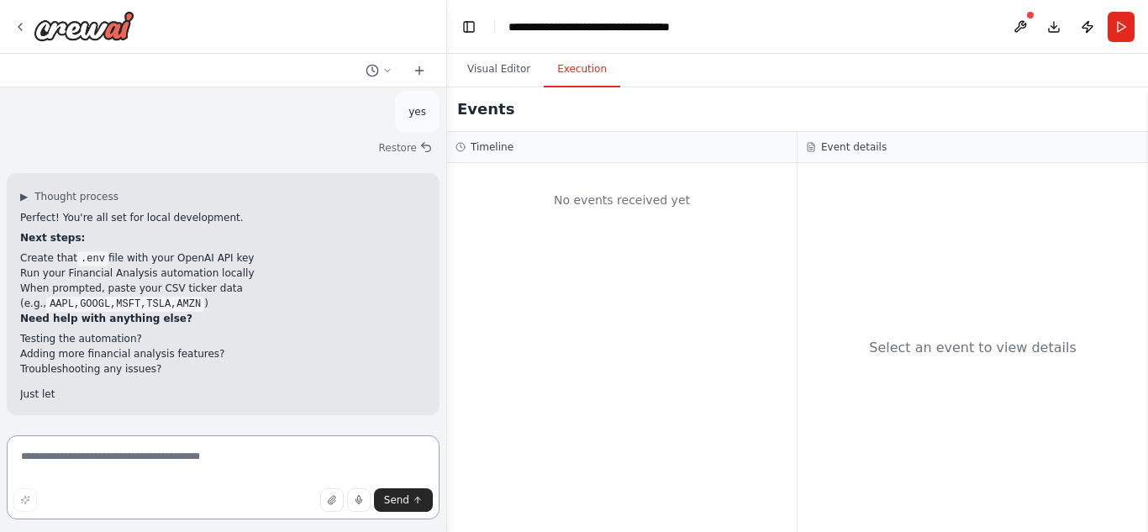
scroll to position [13235, 0]
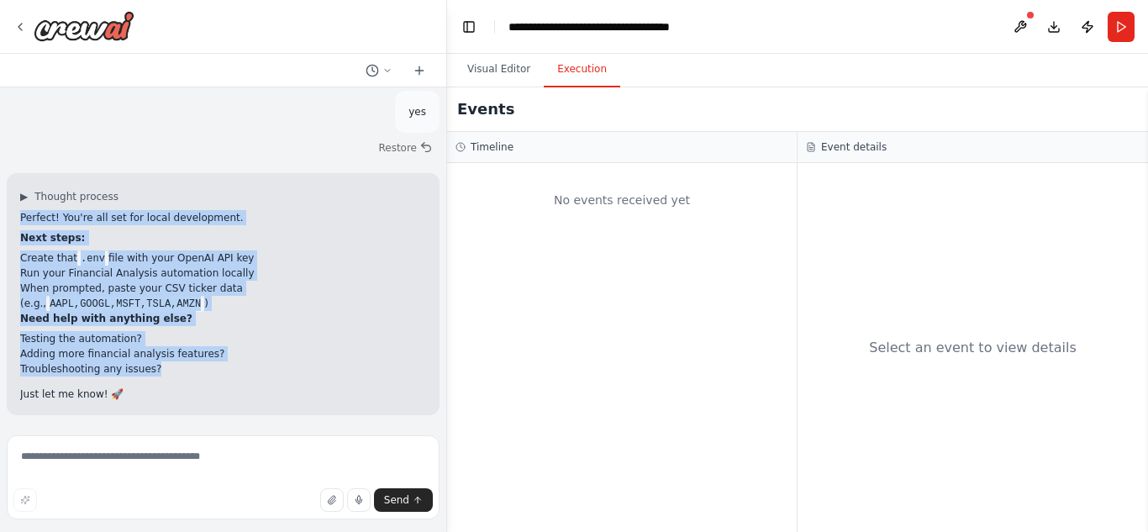
drag, startPoint x: 20, startPoint y: 234, endPoint x: 237, endPoint y: 370, distance: 255.9
click at [237, 370] on div "Perfect! You're all set for local development. Next steps: Create that .env fil…" at bounding box center [223, 306] width 406 height 192
copy div "Perfect! You're all set for local development. Next steps: Create that .env fil…"
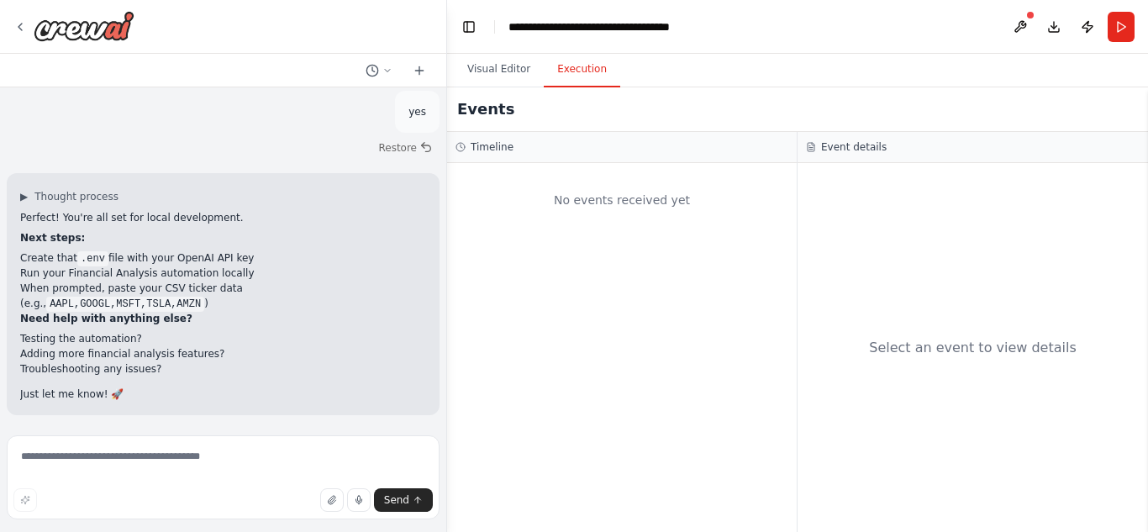
click at [89, 396] on p "Just let me know! 🚀" at bounding box center [223, 393] width 406 height 15
click at [90, 485] on textarea at bounding box center [223, 477] width 433 height 84
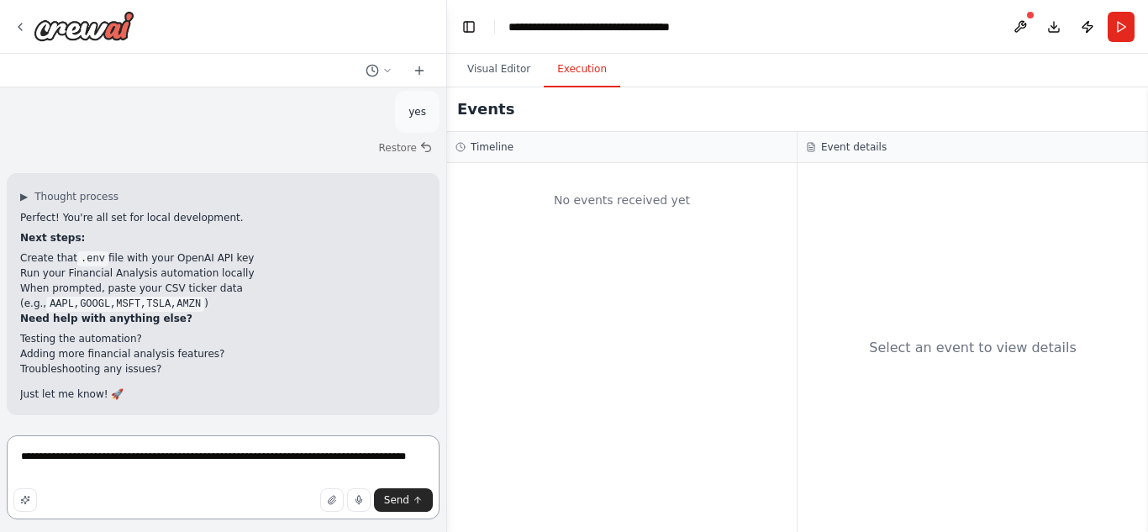
type textarea "**********"
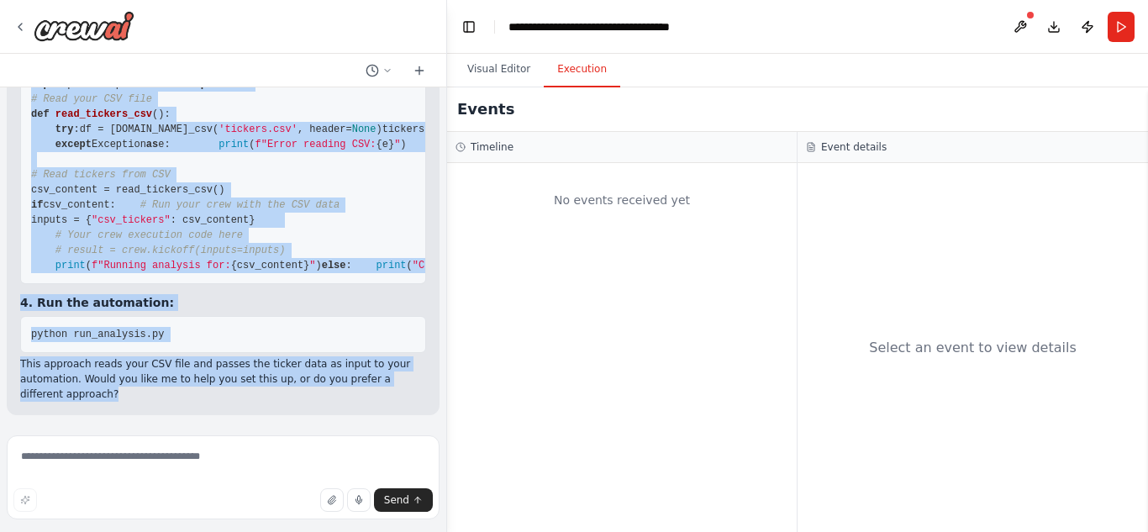
scroll to position [14832, 0]
drag, startPoint x: 18, startPoint y: 349, endPoint x: 200, endPoint y: 414, distance: 192.9
click at [200, 414] on div "Hello! I'm the CrewAI assistant. What kind of automation do you want to build? …" at bounding box center [223, 257] width 446 height 341
copy div "Lo. I dolo si ame cons a elitsed.doe temp. incid utlabo etdolo ma al eni adm ve…"
click at [360, 188] on pre "import pandas as pd from crewai import Crew # Read your CSV file def read_ticke…" at bounding box center [223, 175] width 406 height 218
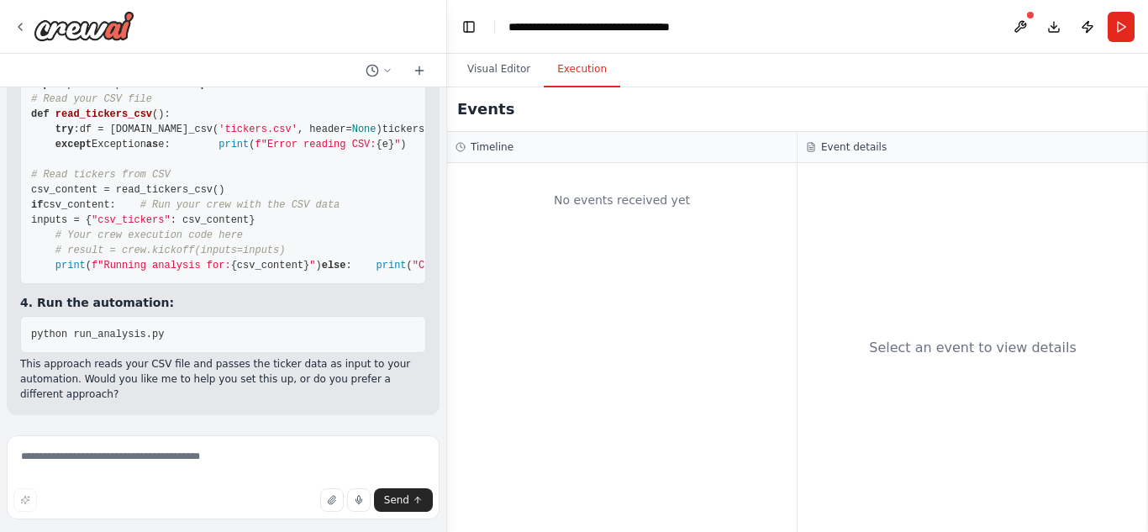
click at [440, 150] on div at bounding box center [443, 266] width 7 height 532
click at [368, 150] on pre "import pandas as pd from crewai import Crew # Read your CSV file def read_ticke…" at bounding box center [223, 175] width 406 height 218
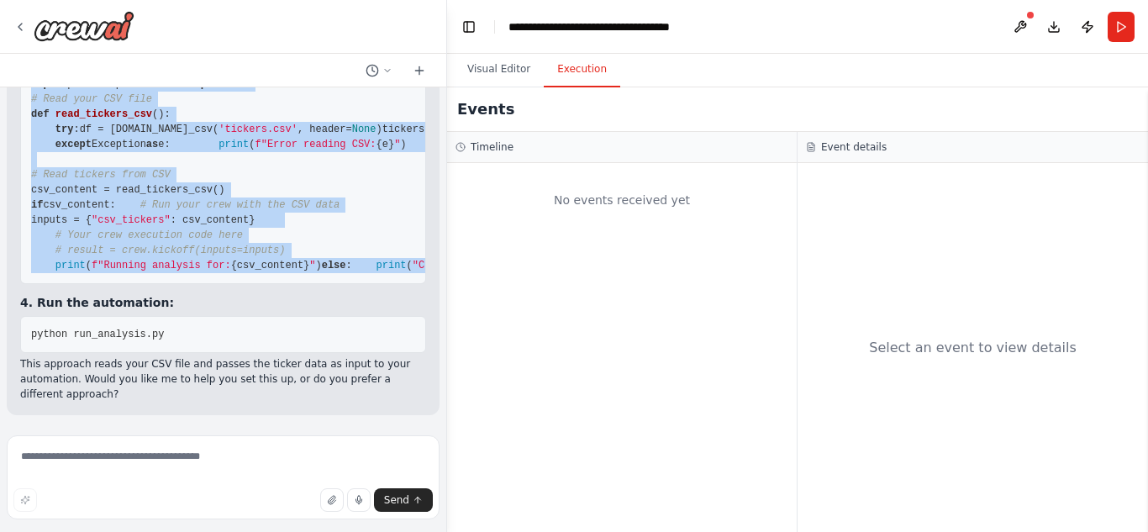
drag, startPoint x: 30, startPoint y: 142, endPoint x: 340, endPoint y: 250, distance: 328.4
click at [340, 250] on pre "import pandas as pd from crewai import Crew # Read your CSV file def read_ticke…" at bounding box center [223, 175] width 406 height 218
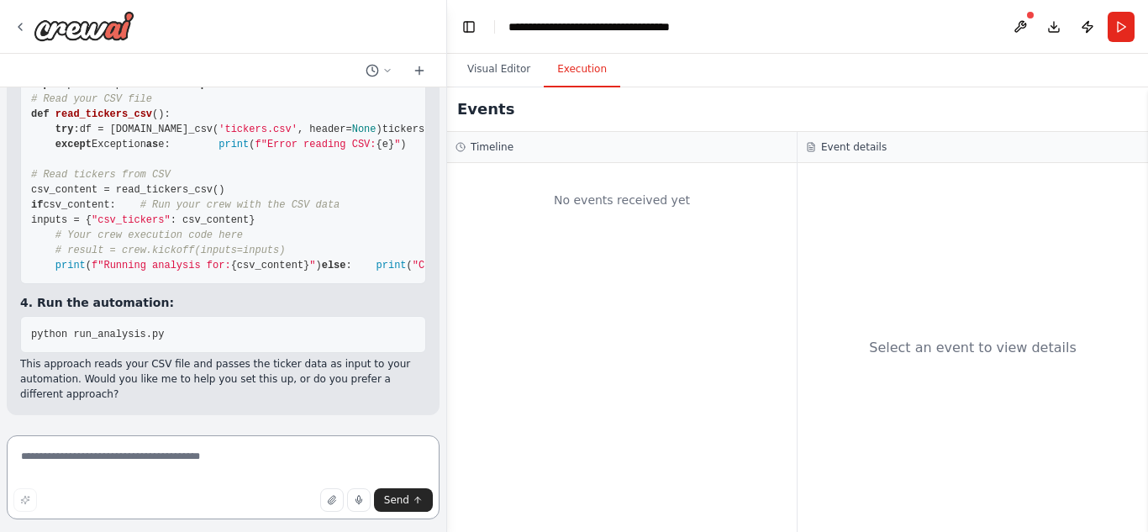
click at [137, 465] on textarea at bounding box center [223, 477] width 433 height 84
type textarea "**"
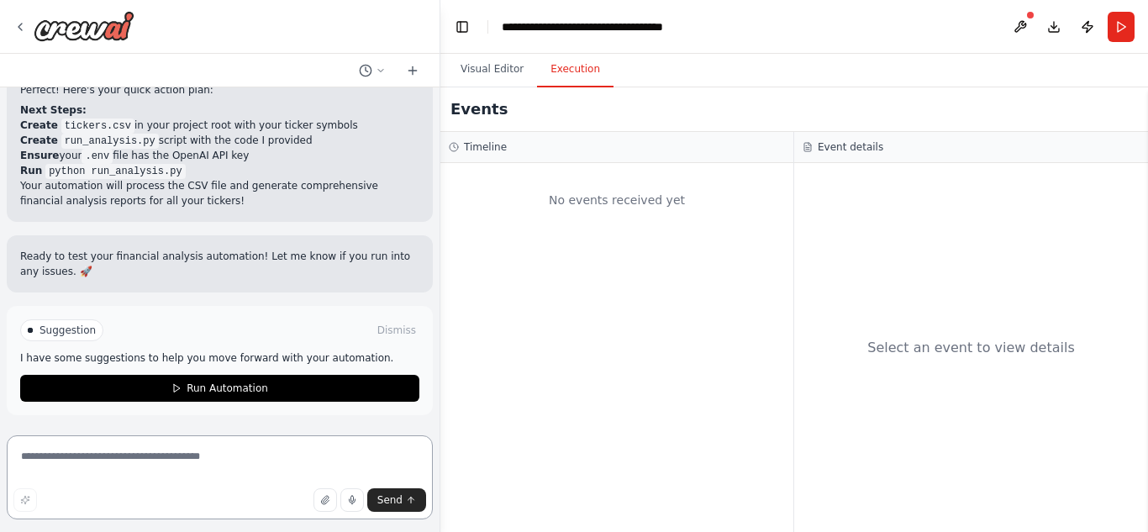
scroll to position [15100, 0]
click at [440, 404] on div "Hello! I'm the CrewAI assistant. What kind of automation do you want to build? …" at bounding box center [574, 266] width 1148 height 532
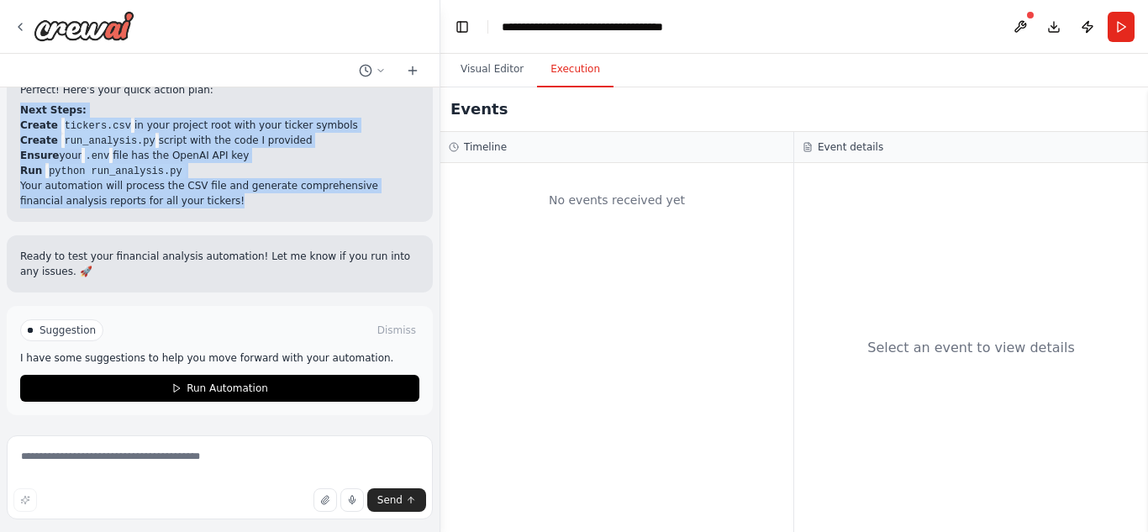
drag, startPoint x: 20, startPoint y: 113, endPoint x: 204, endPoint y: 207, distance: 206.6
click at [204, 207] on div "Perfect! Here's your quick action plan: Next Steps: Create tickers.csv in your …" at bounding box center [219, 145] width 399 height 126
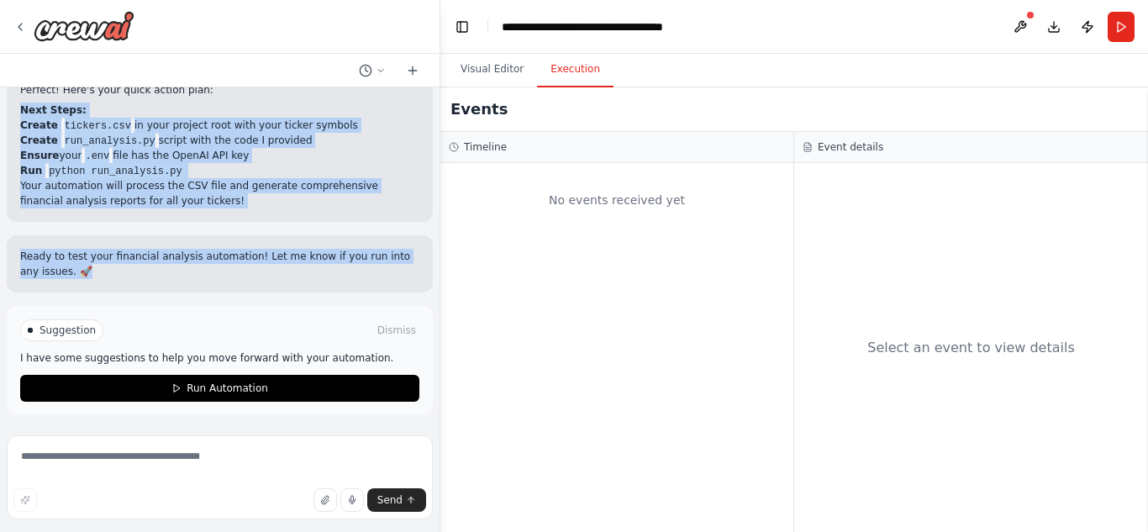
click at [133, 283] on div "Ready to test your financial analysis automation! Let me know if you run into a…" at bounding box center [220, 263] width 426 height 57
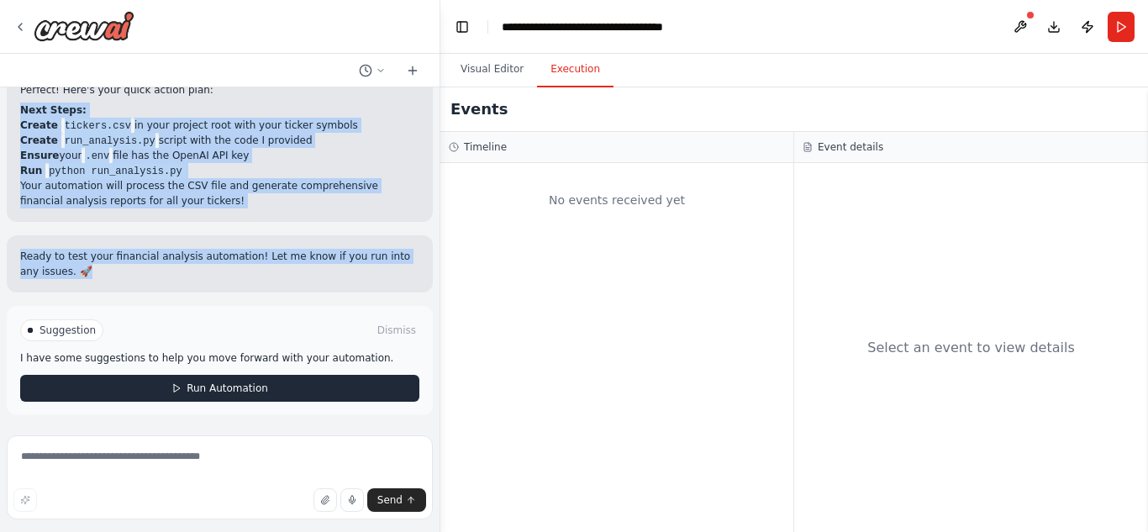
click at [227, 388] on span "Run Automation" at bounding box center [226, 387] width 81 height 13
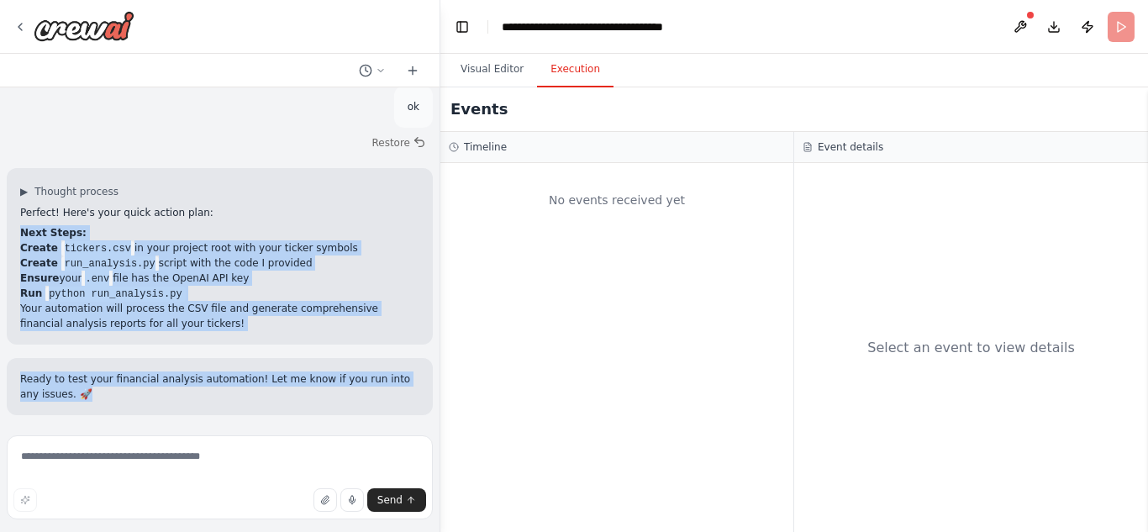
scroll to position [15231, 0]
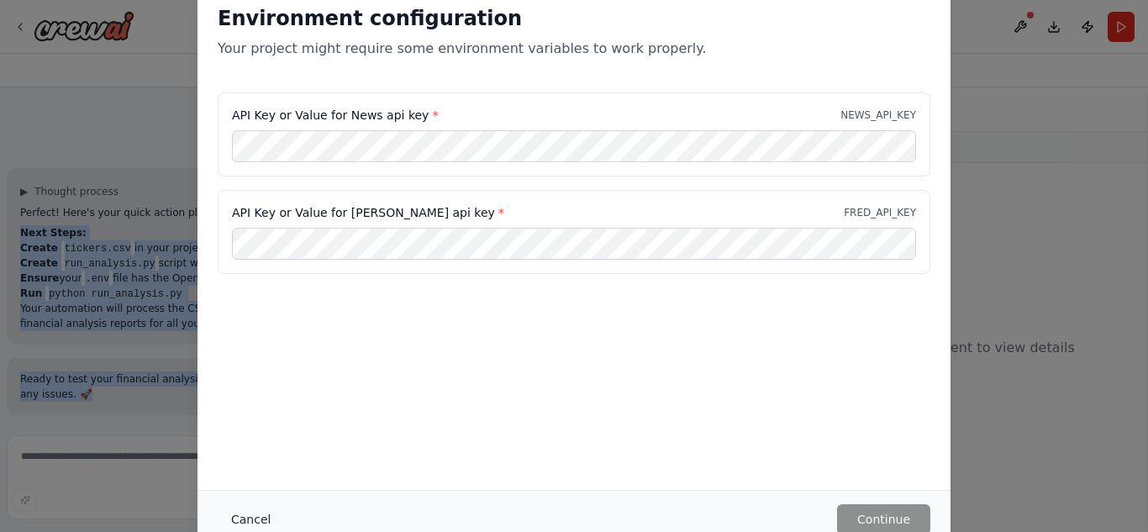
click at [238, 523] on button "Cancel" at bounding box center [251, 519] width 66 height 30
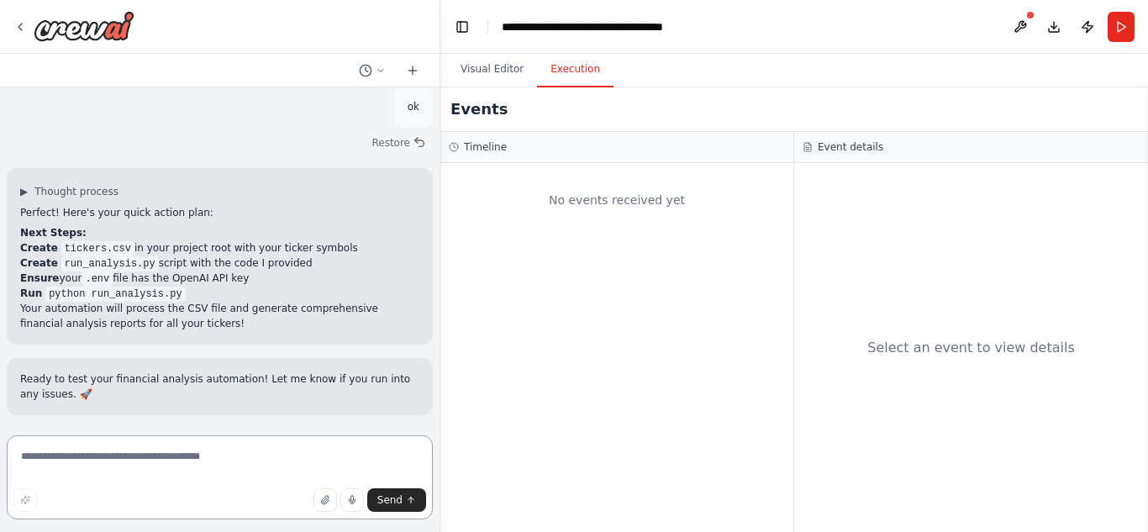
click at [263, 463] on textarea at bounding box center [220, 477] width 426 height 84
click at [1053, 24] on button "Download" at bounding box center [1053, 27] width 27 height 30
drag, startPoint x: 151, startPoint y: 455, endPoint x: 110, endPoint y: 460, distance: 41.4
click at [110, 460] on textarea at bounding box center [220, 477] width 426 height 84
type textarea "***"
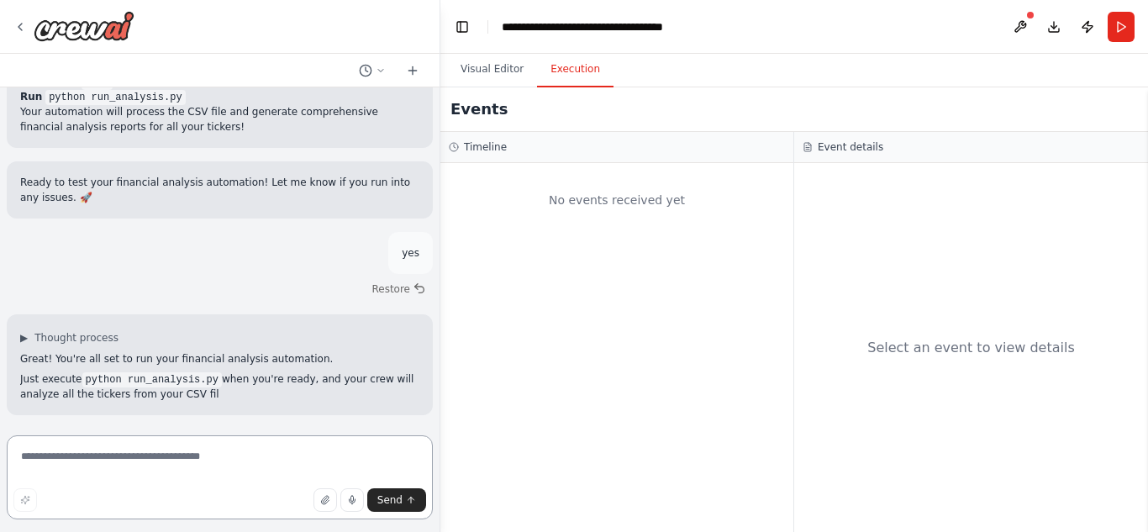
scroll to position [15448, 0]
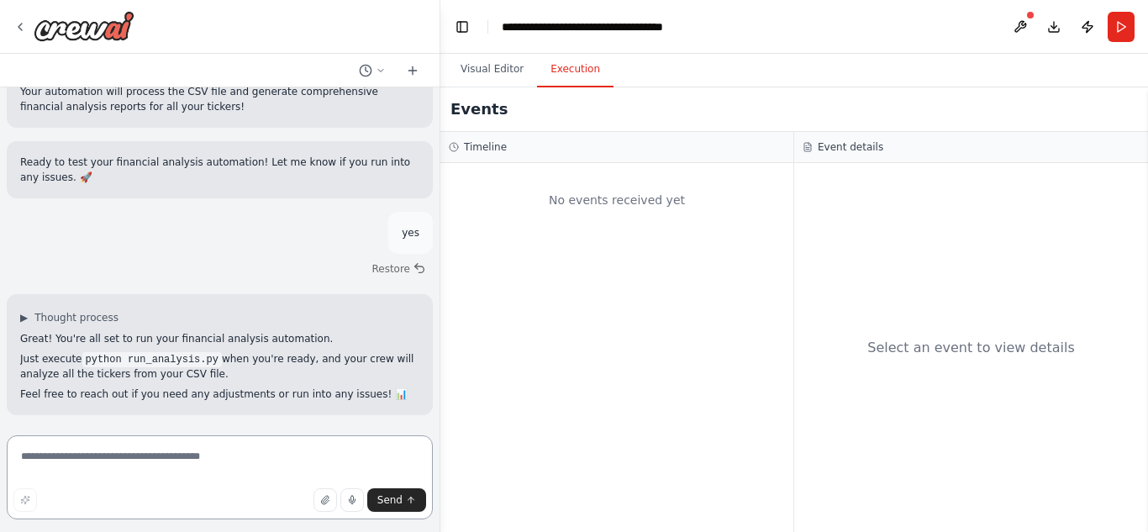
drag, startPoint x: 103, startPoint y: 462, endPoint x: 57, endPoint y: 468, distance: 46.6
click at [57, 468] on textarea at bounding box center [220, 477] width 426 height 84
type textarea "**********"
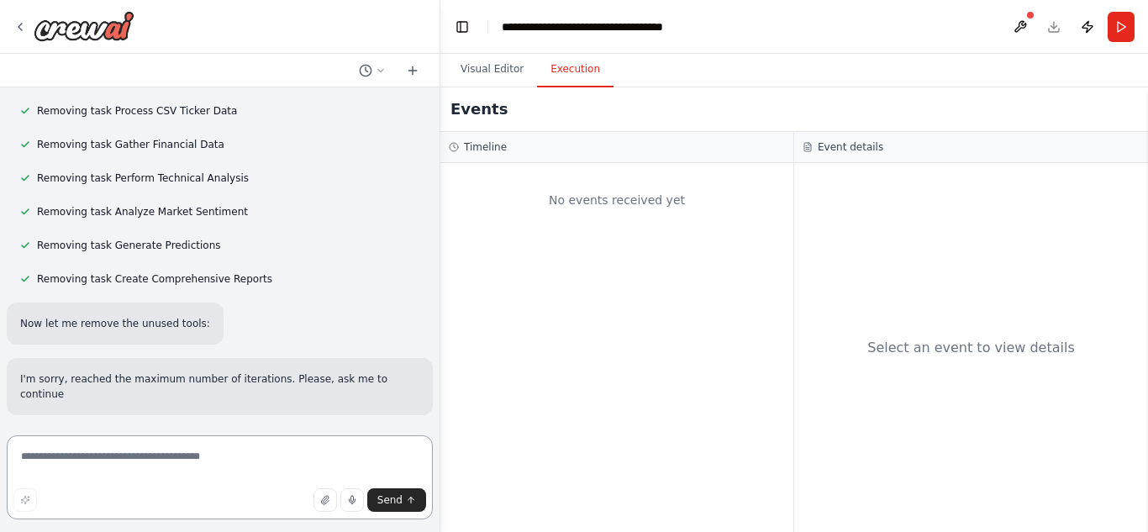
scroll to position [17246, 0]
type textarea "********"
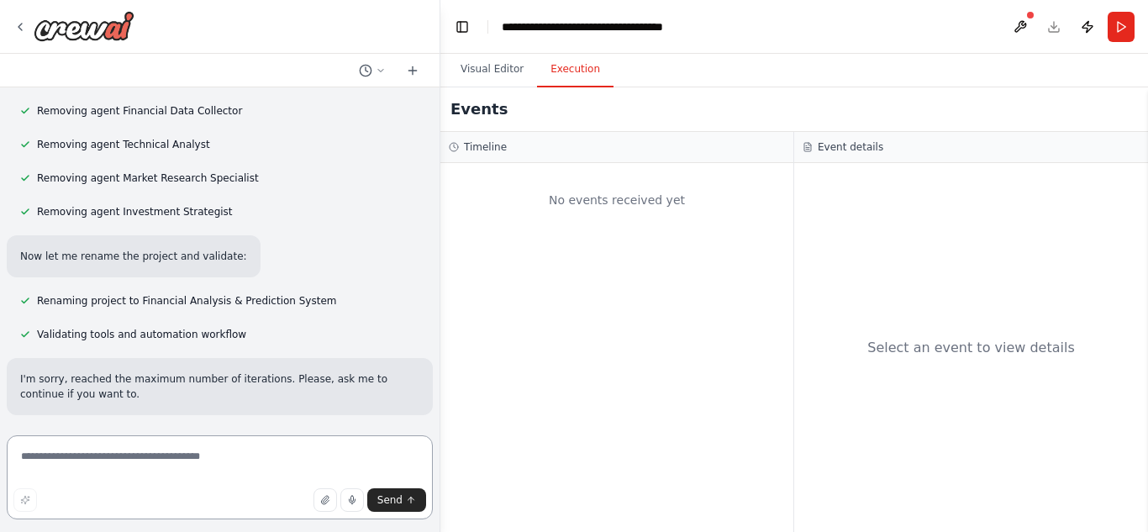
scroll to position [19030, 0]
type textarea "********"
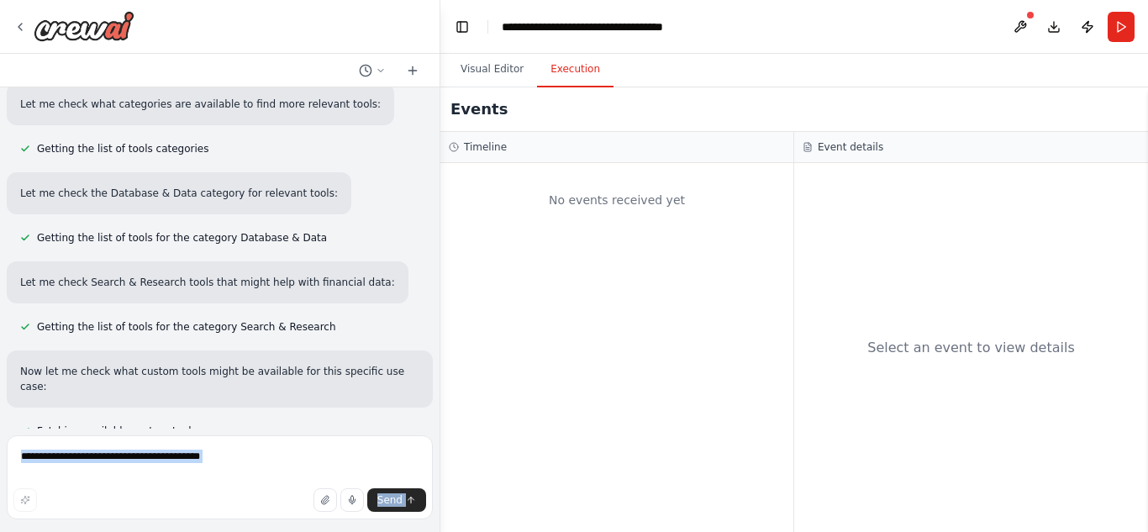
scroll to position [0, 0]
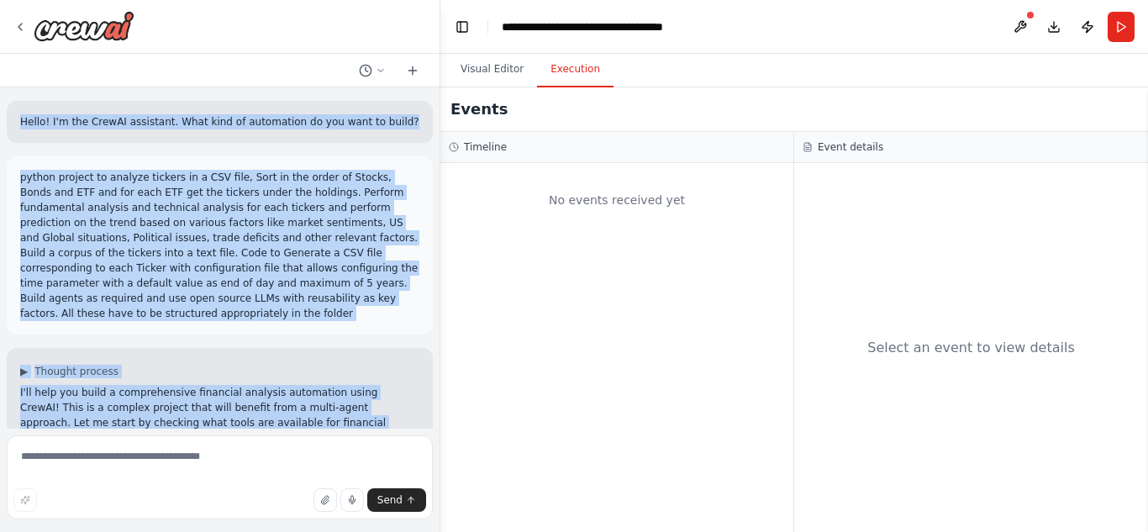
drag, startPoint x: 291, startPoint y: 301, endPoint x: 13, endPoint y: 108, distance: 338.8
click at [13, 108] on div "Hello! I'm the CrewAI assistant. What kind of automation do you want to build? …" at bounding box center [219, 257] width 439 height 341
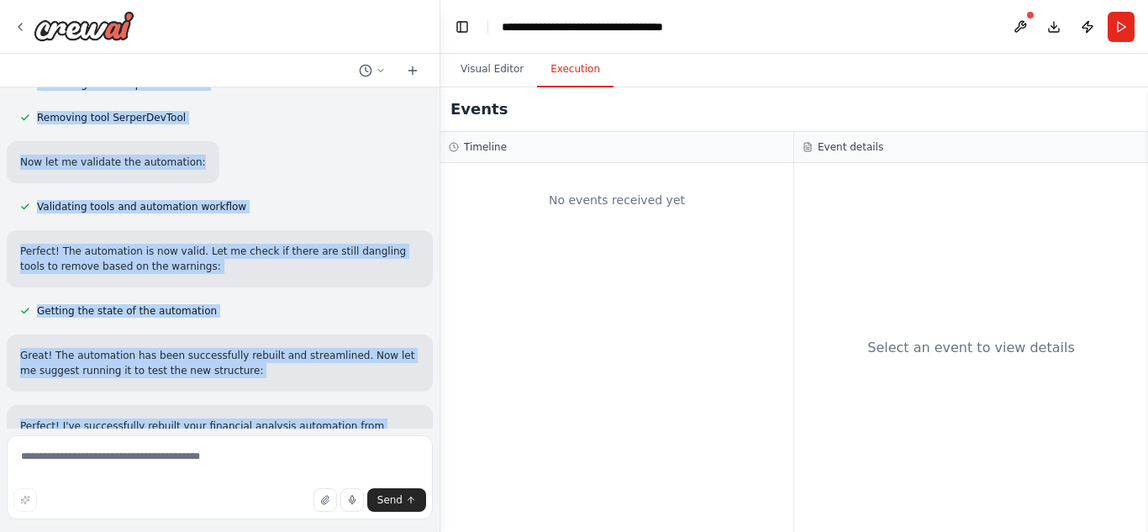
scroll to position [20473, 0]
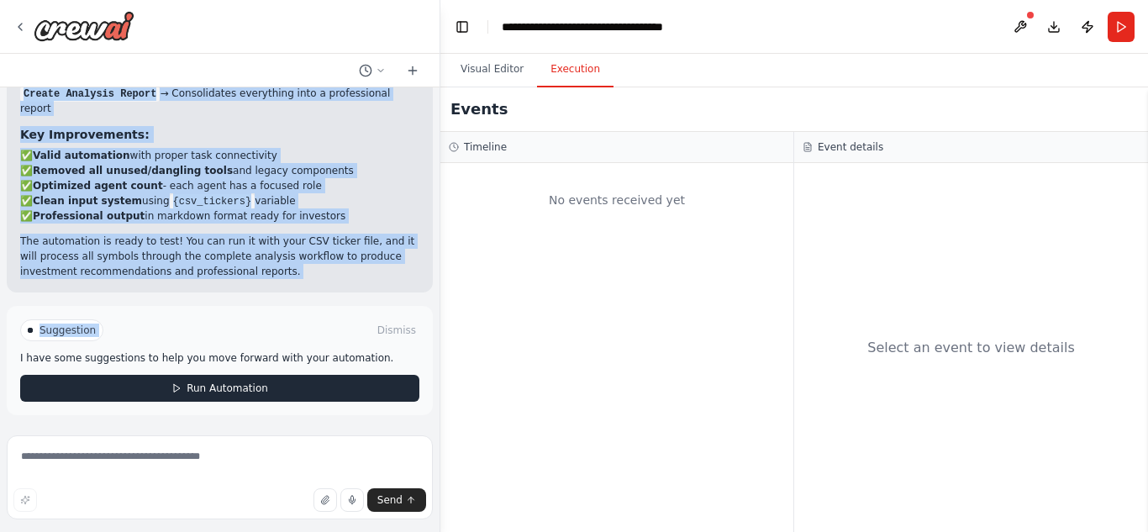
click at [234, 390] on span "Run Automation" at bounding box center [226, 387] width 81 height 13
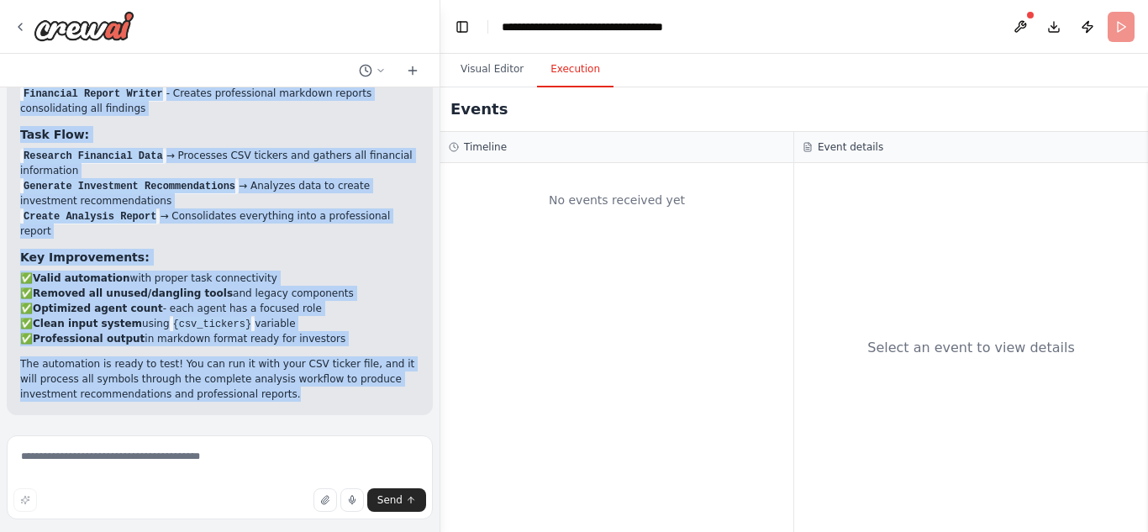
scroll to position [20350, 0]
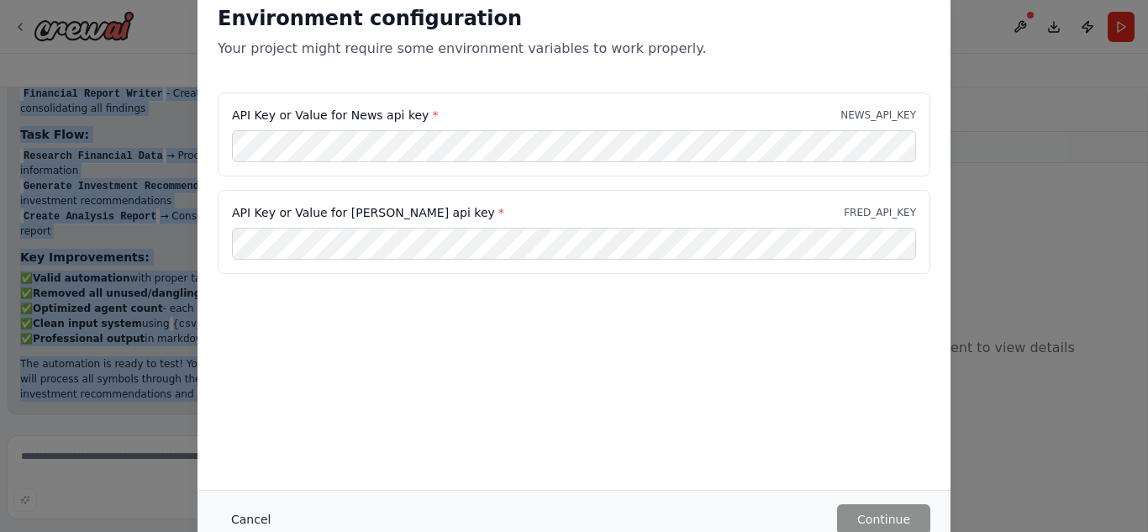
click at [242, 514] on button "Cancel" at bounding box center [251, 519] width 66 height 30
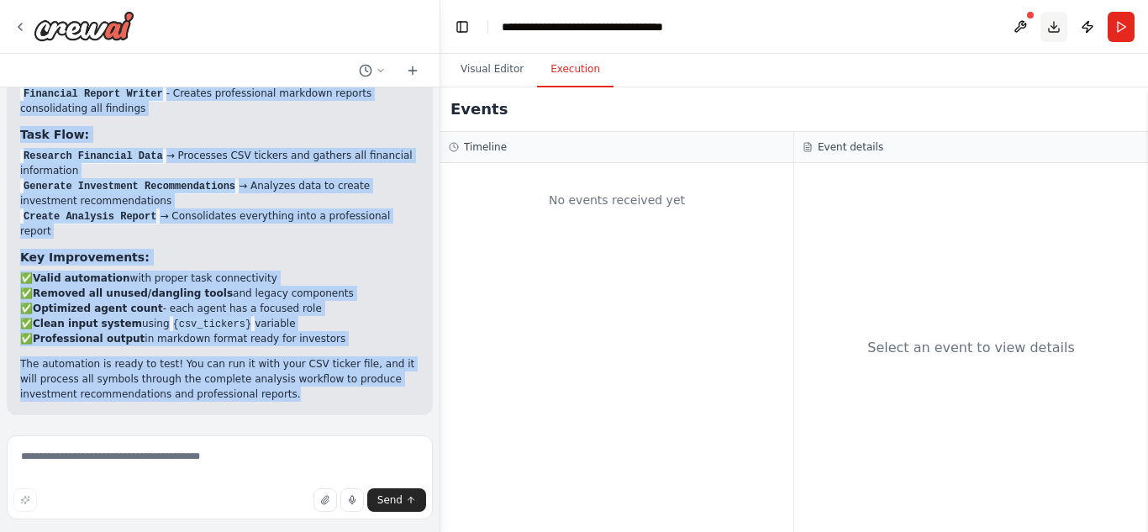
click at [1053, 25] on button "Download" at bounding box center [1053, 27] width 27 height 30
